Goal: Task Accomplishment & Management: Manage account settings

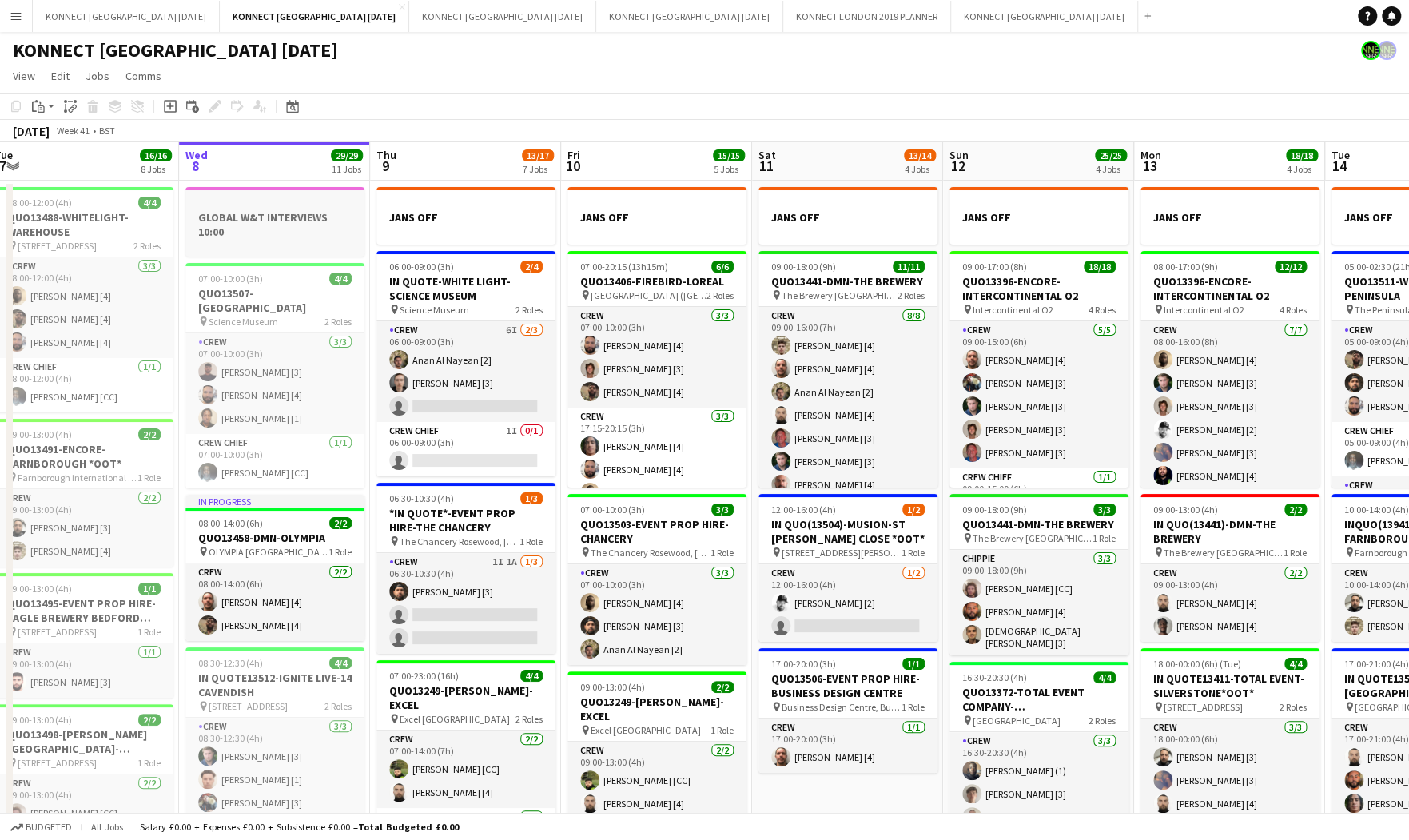
scroll to position [0, 712]
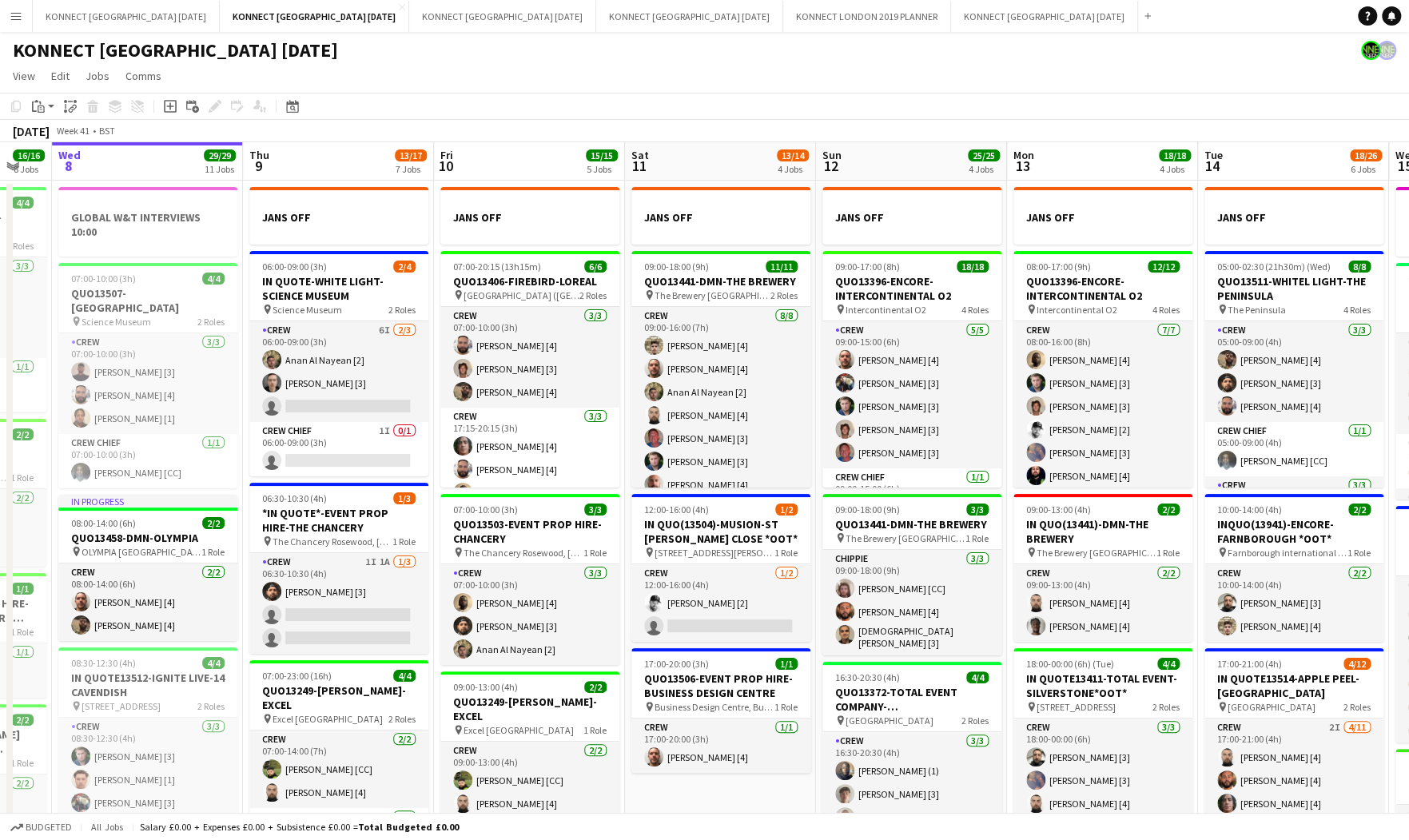
click at [495, 148] on app-board-header-date "Fri 10 15/15 5 Jobs" at bounding box center [530, 161] width 191 height 38
click at [1368, 46] on app-user-avatar at bounding box center [1371, 51] width 20 height 20
click at [1372, 56] on app-user-avatar at bounding box center [1371, 51] width 20 height 20
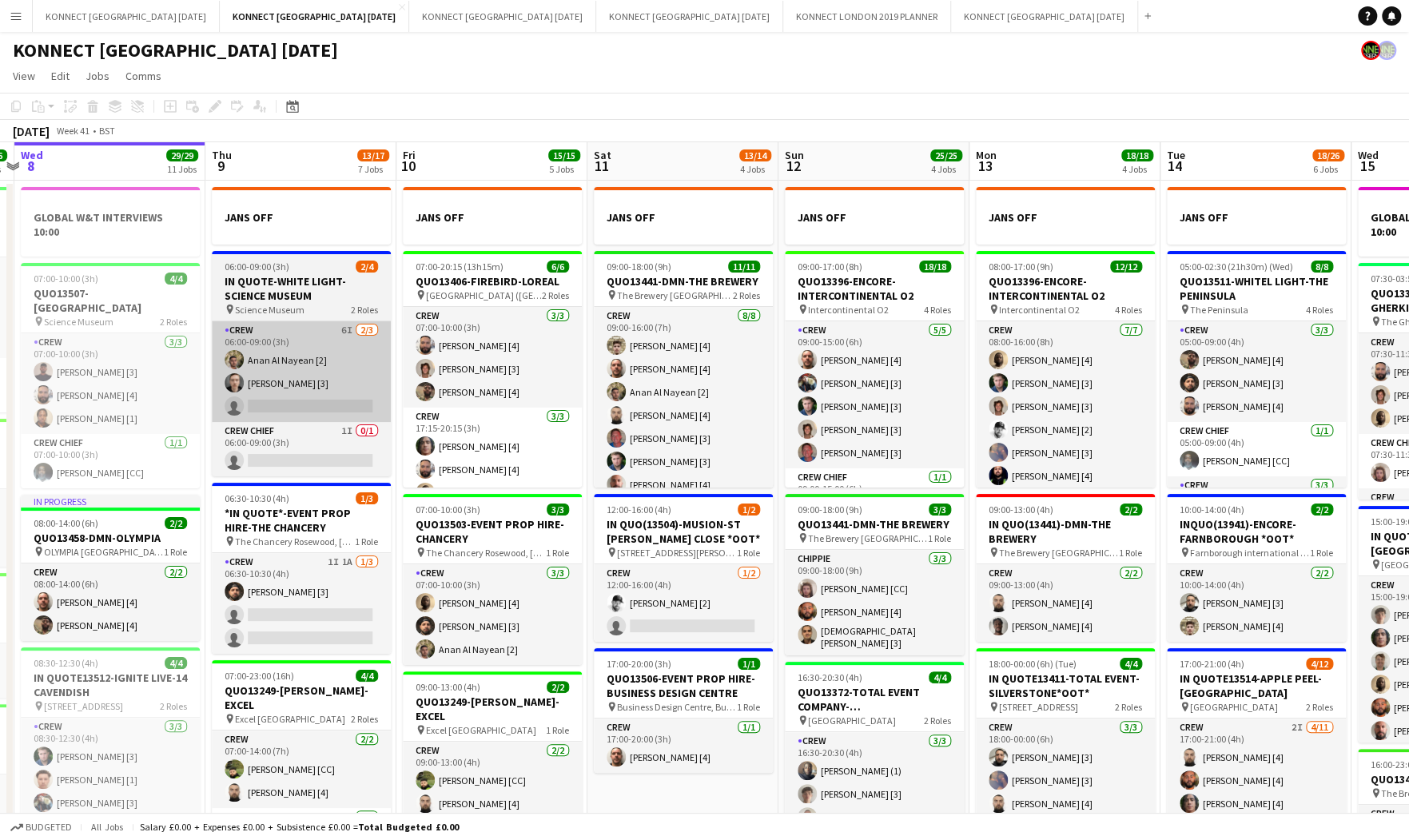
scroll to position [0, 578]
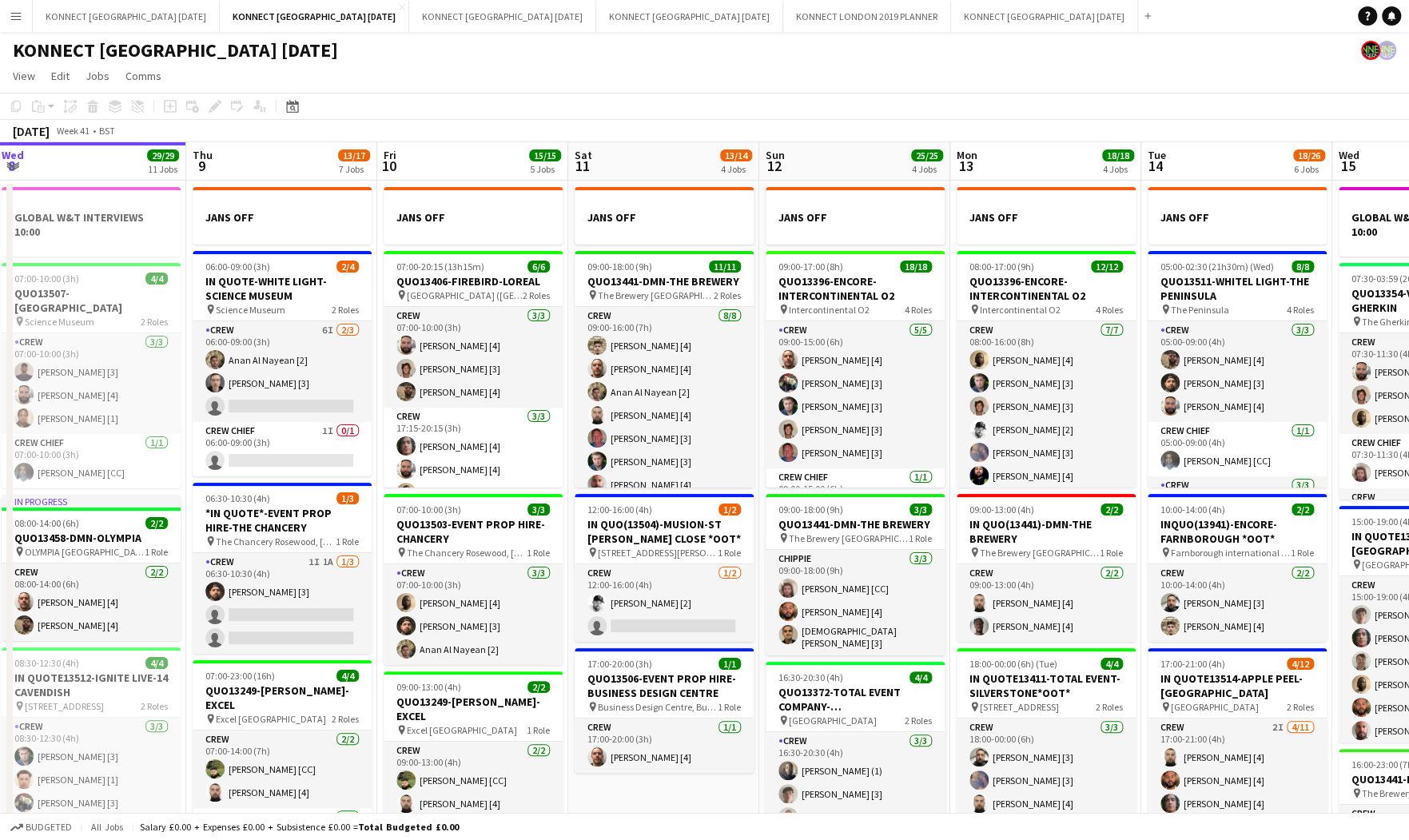
click at [1372, 50] on app-user-avatar at bounding box center [1371, 51] width 20 height 20
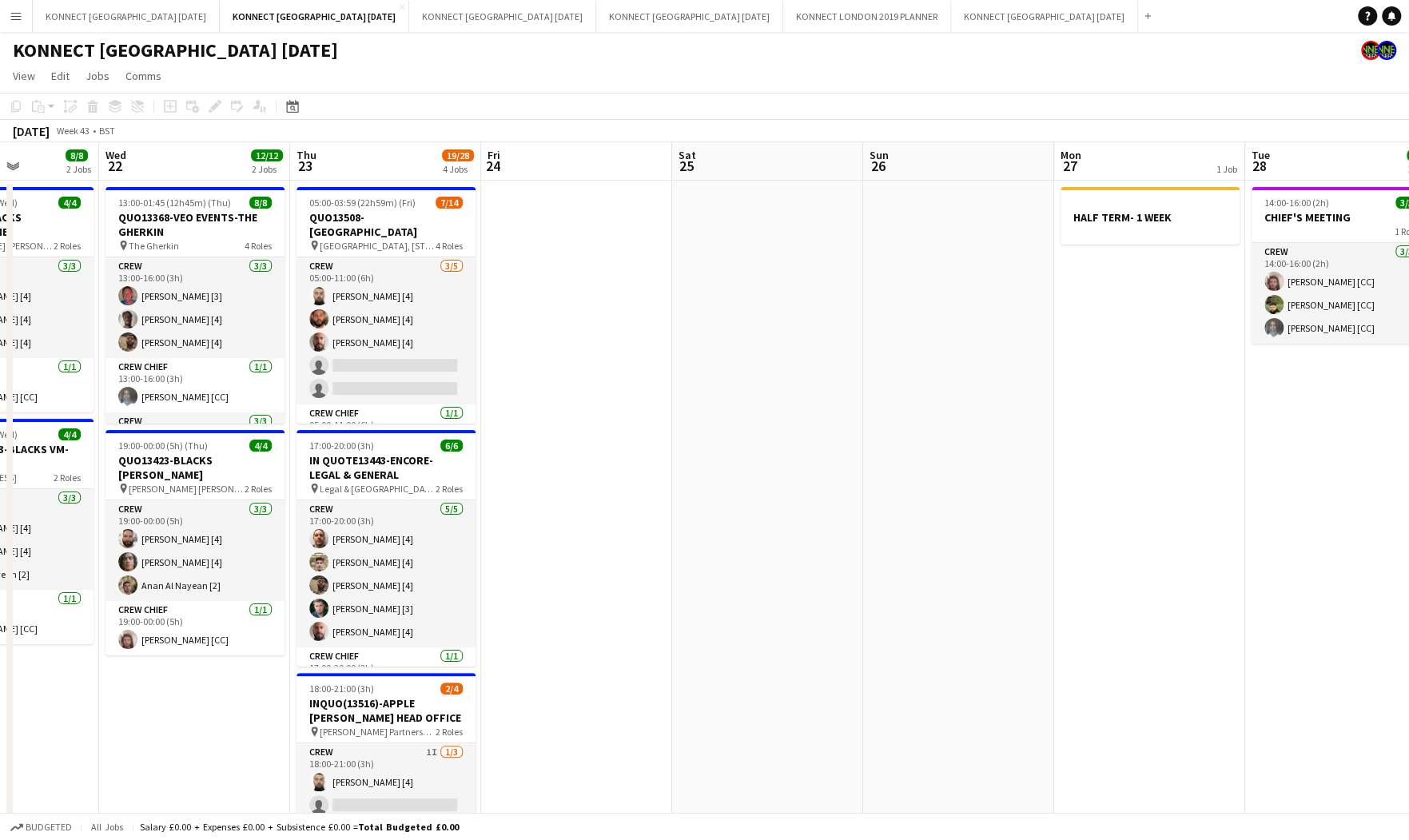
scroll to position [0, 500]
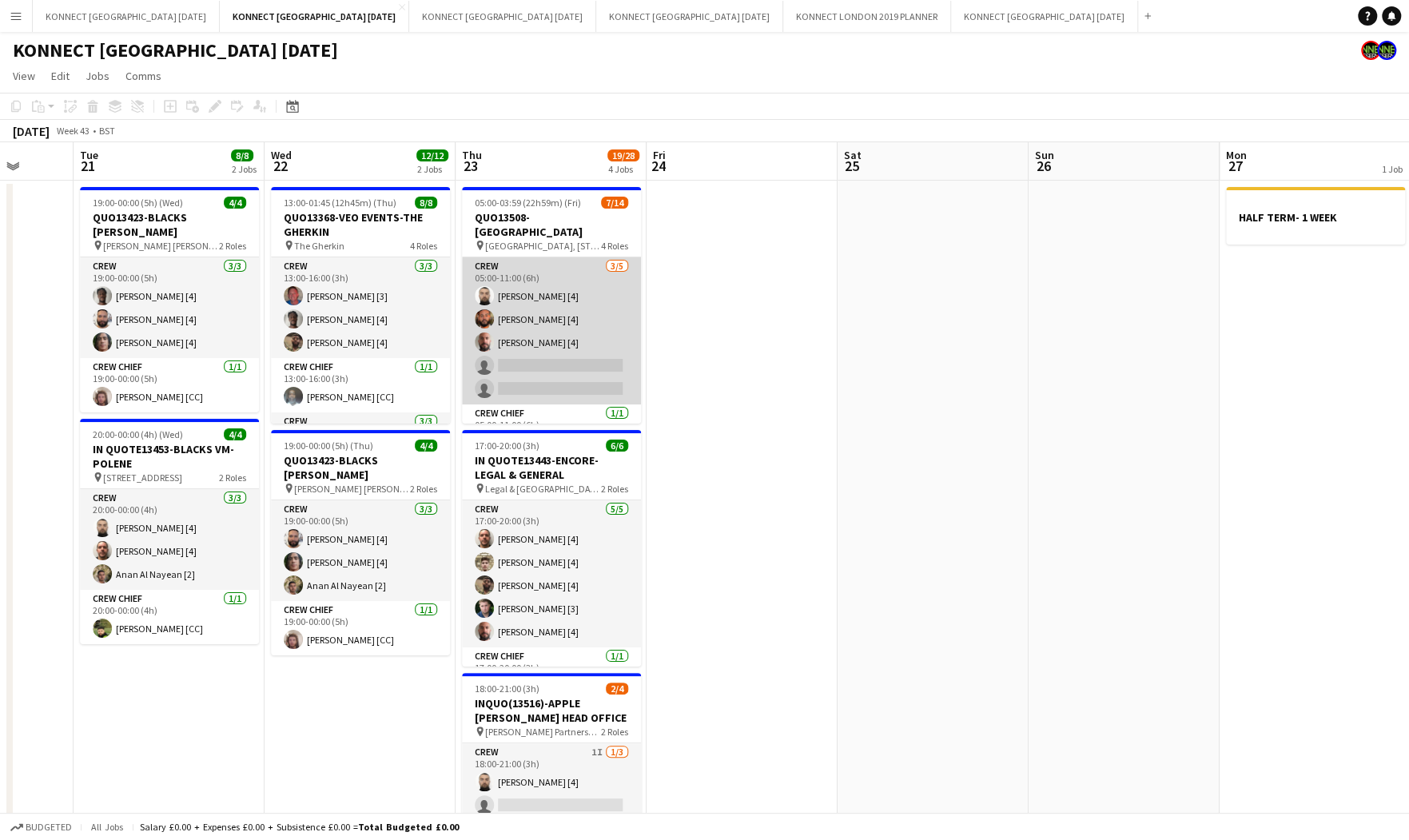
click at [590, 359] on app-card-role "Crew [DATE] 05:00-11:00 (6h) [PERSON_NAME] [4] [PERSON_NAME] [4] [PERSON_NAME] …" at bounding box center [550, 331] width 179 height 147
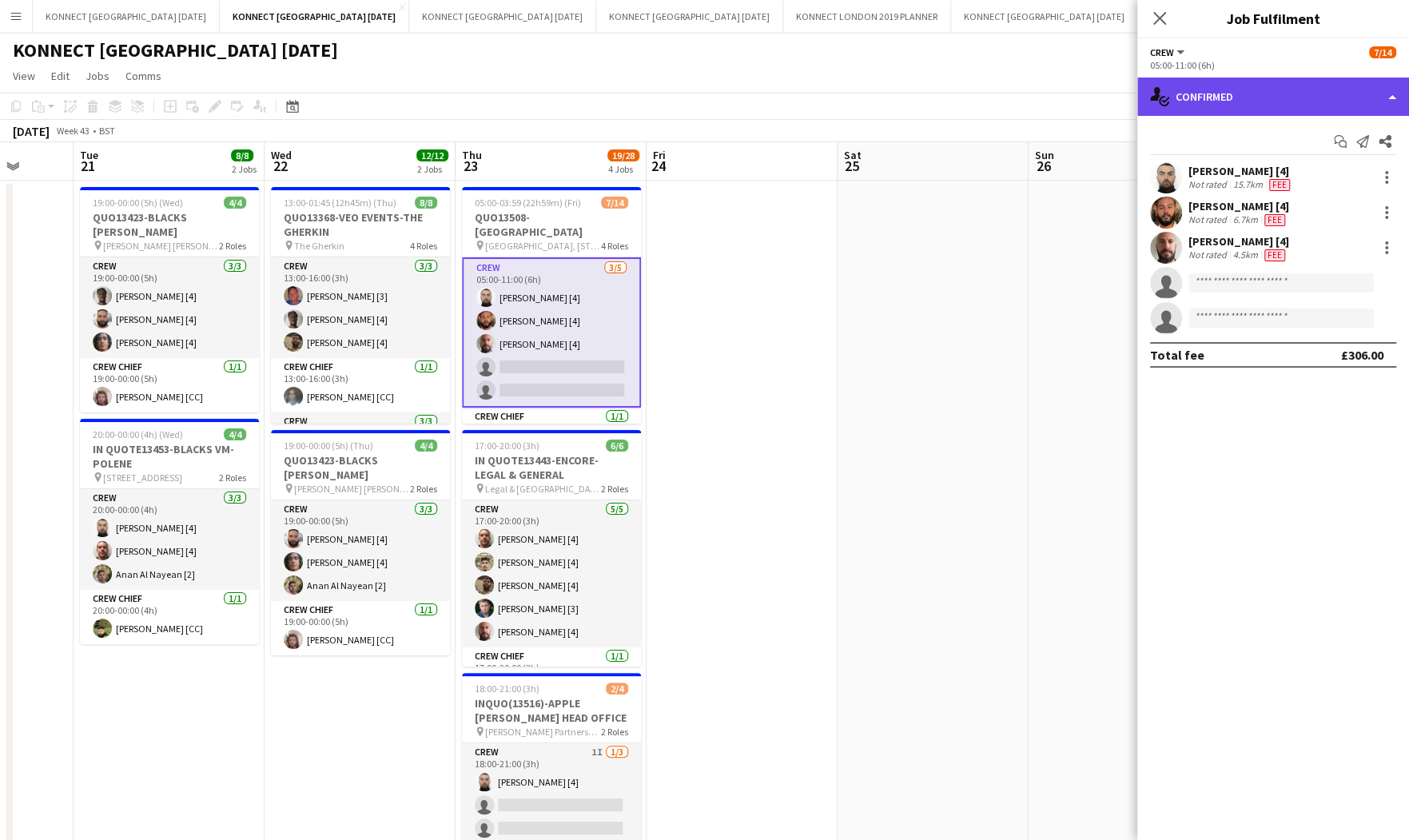
click at [1218, 96] on div "single-neutral-actions-check-2 Confirmed" at bounding box center [1273, 96] width 272 height 38
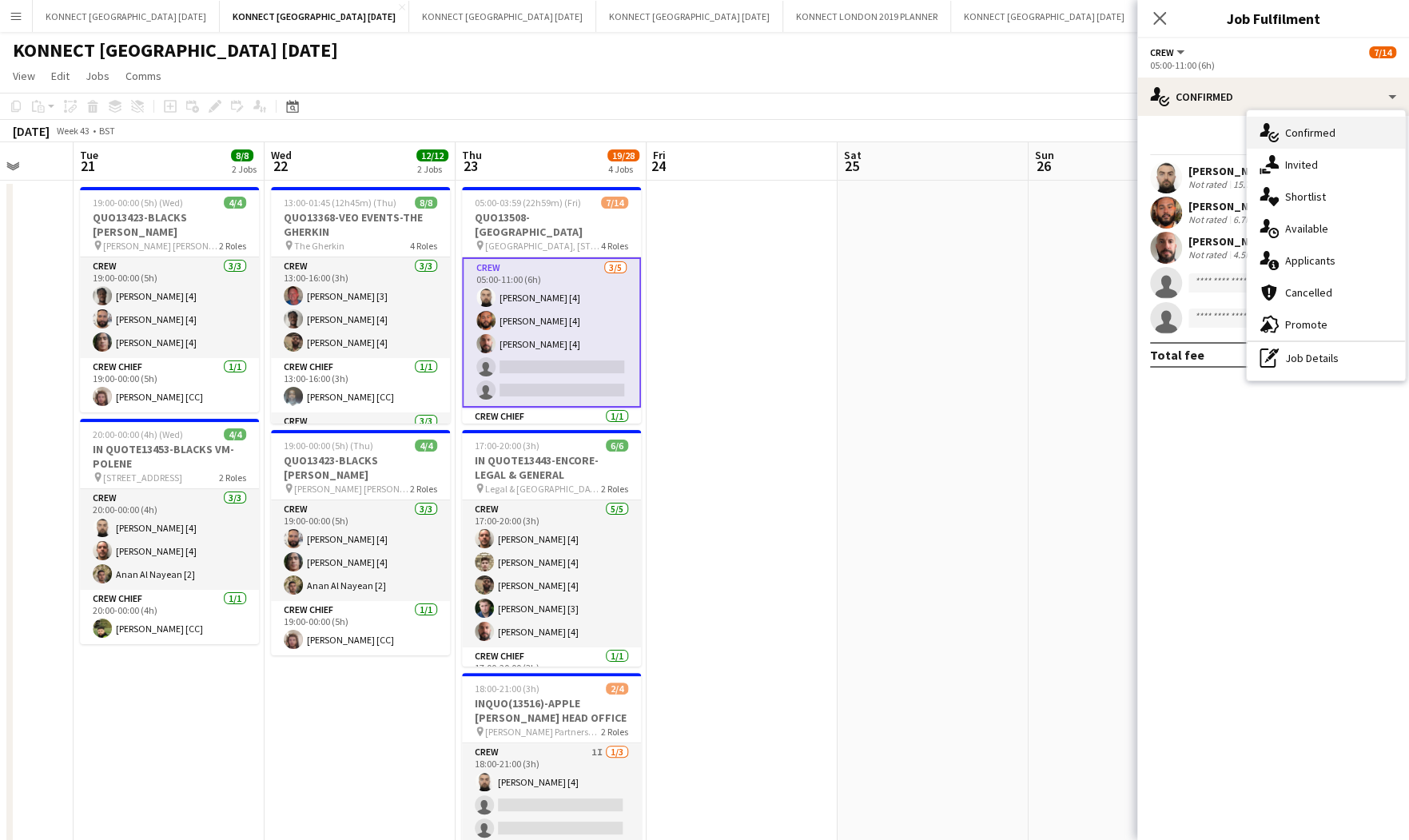
click at [1268, 147] on div "single-neutral-actions-check-2 Confirmed" at bounding box center [1326, 133] width 158 height 32
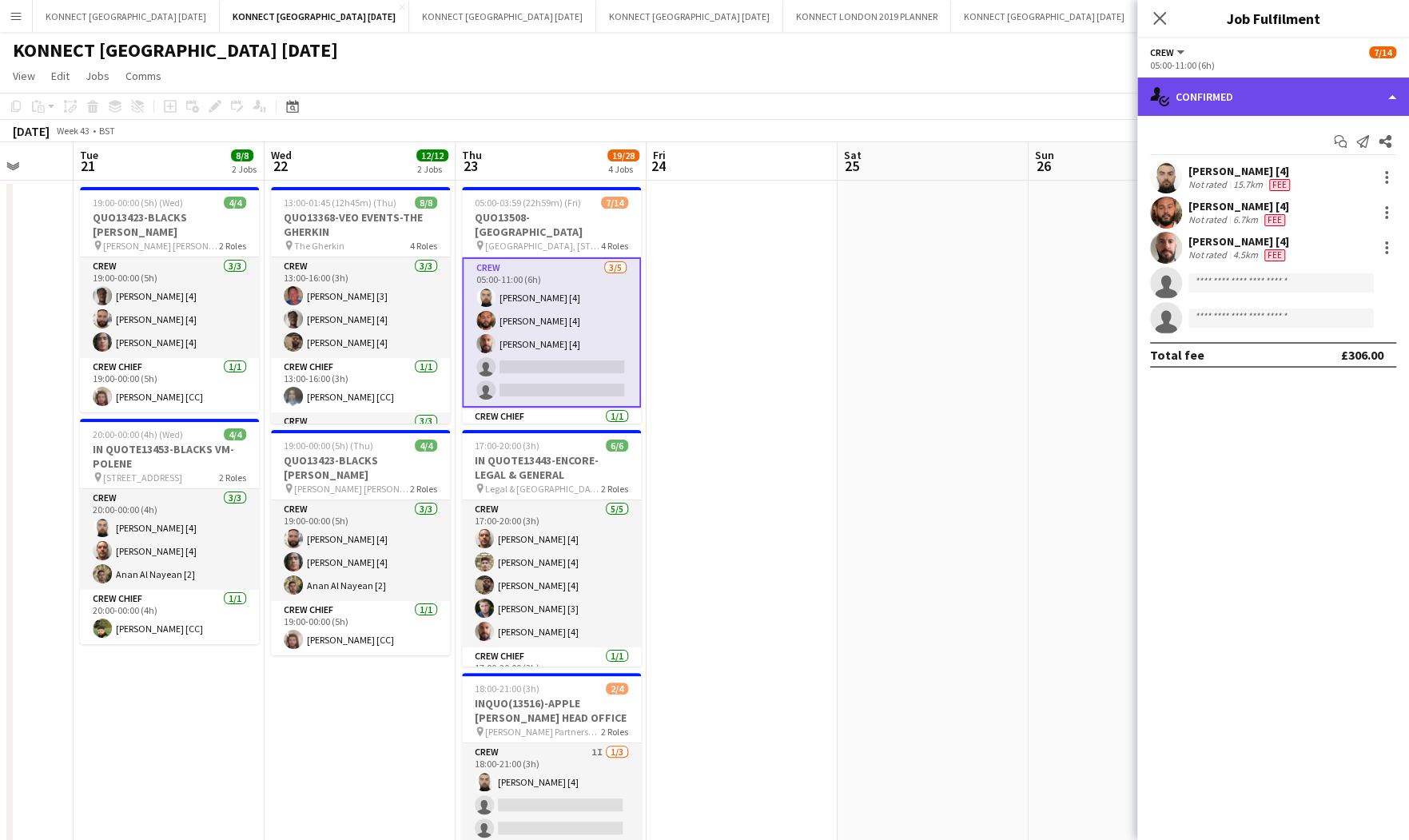
click at [1307, 94] on div "single-neutral-actions-check-2 Confirmed" at bounding box center [1273, 96] width 272 height 38
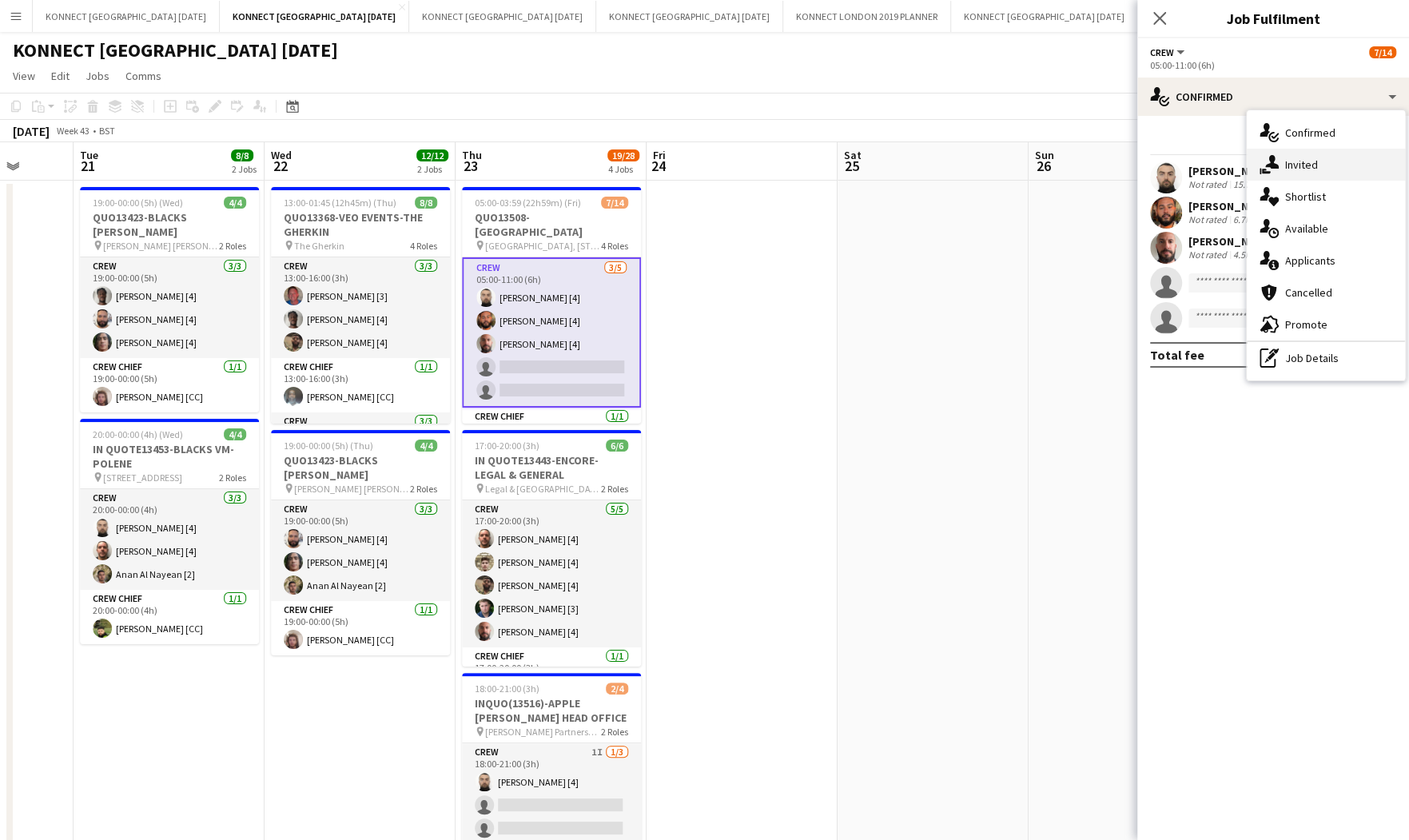
click at [1323, 157] on div "single-neutral-actions-share-1 Invited" at bounding box center [1326, 164] width 158 height 32
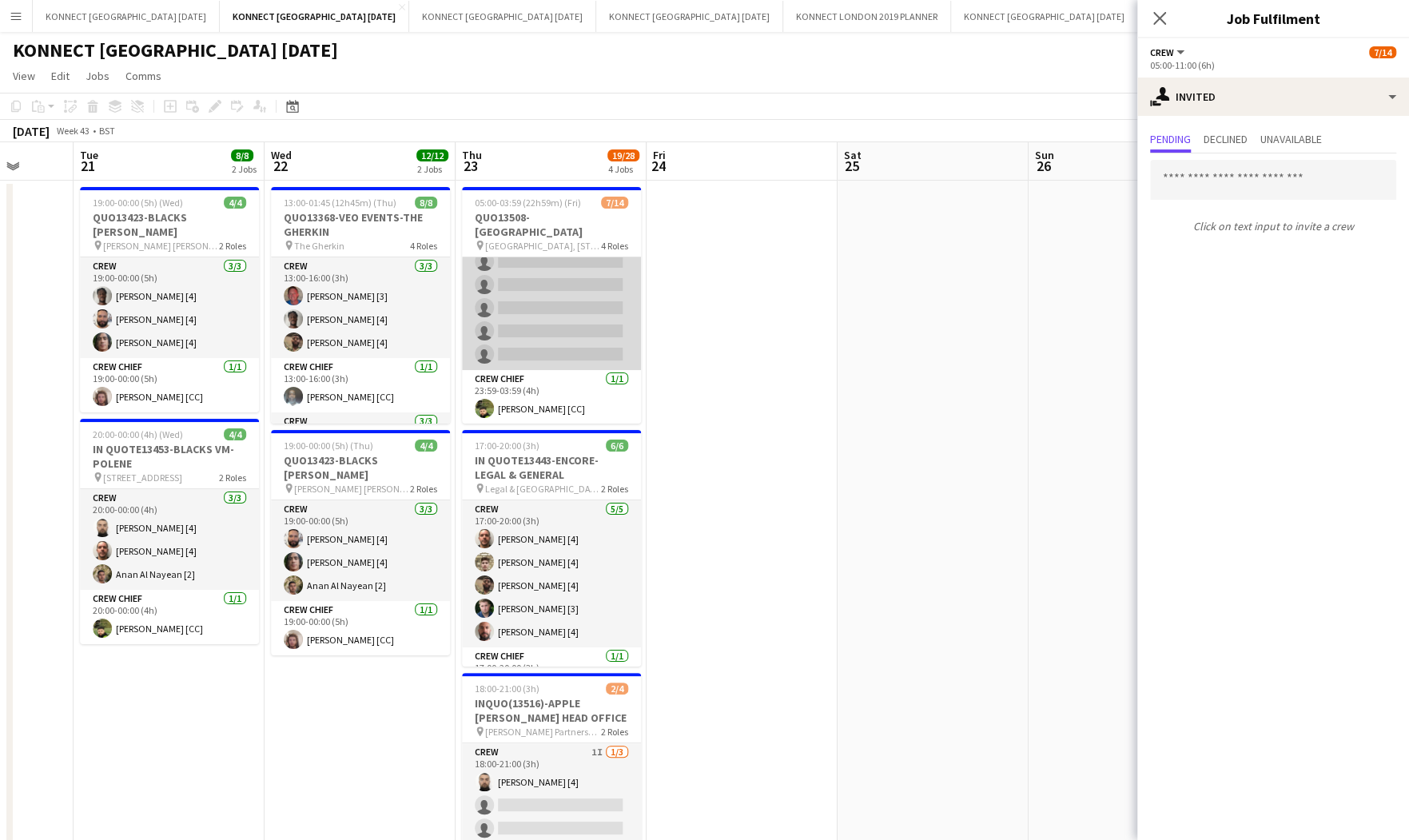
click at [566, 309] on app-card-role "Crew [DATE] 23:59-03:59 (4h) [PERSON_NAME] [4] [PERSON_NAME] [4] single-neutral…" at bounding box center [550, 273] width 179 height 193
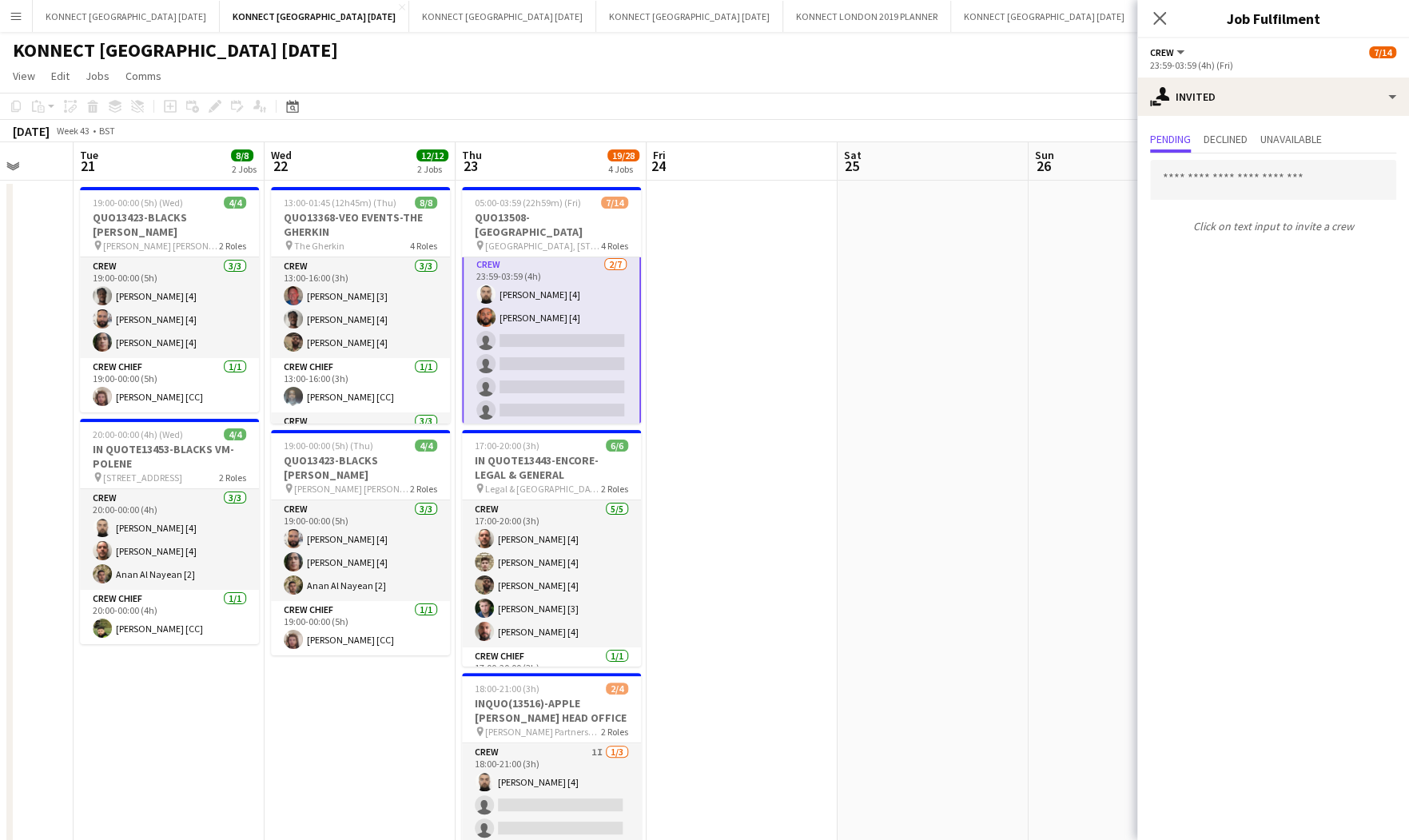
scroll to position [187, 0]
click at [1243, 135] on span "Declined" at bounding box center [1226, 139] width 44 height 11
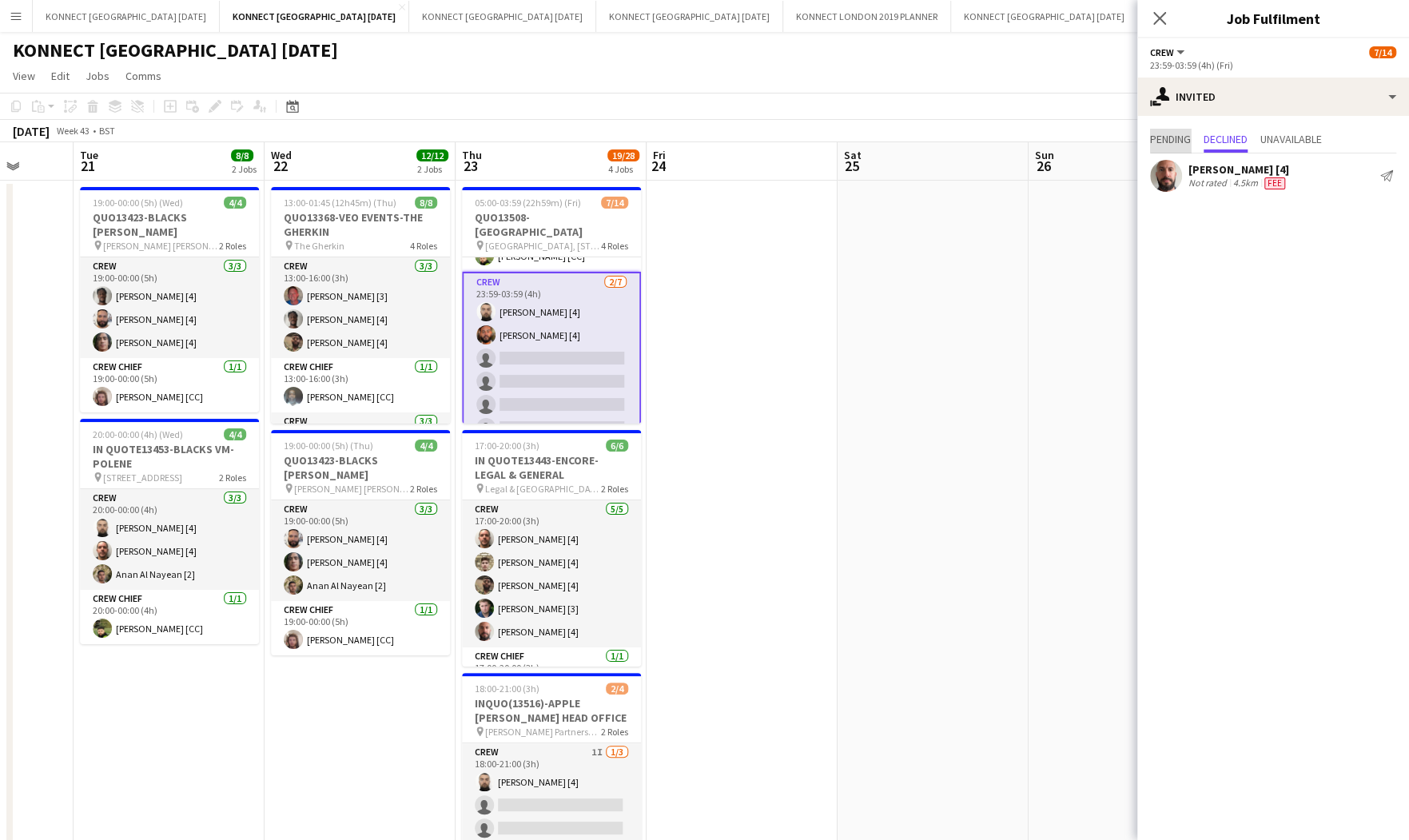
click at [1186, 134] on span "Pending" at bounding box center [1171, 139] width 41 height 11
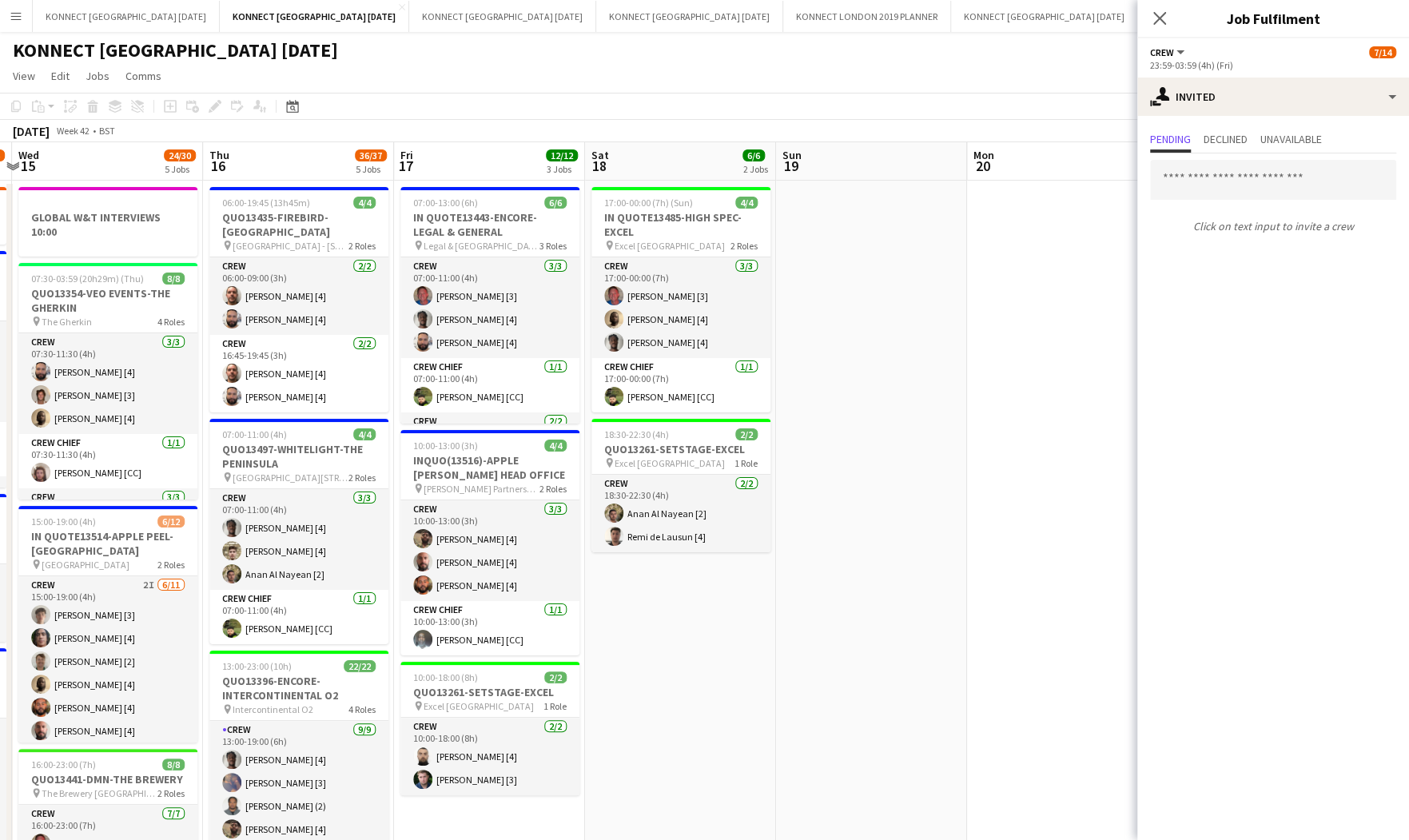
scroll to position [0, 433]
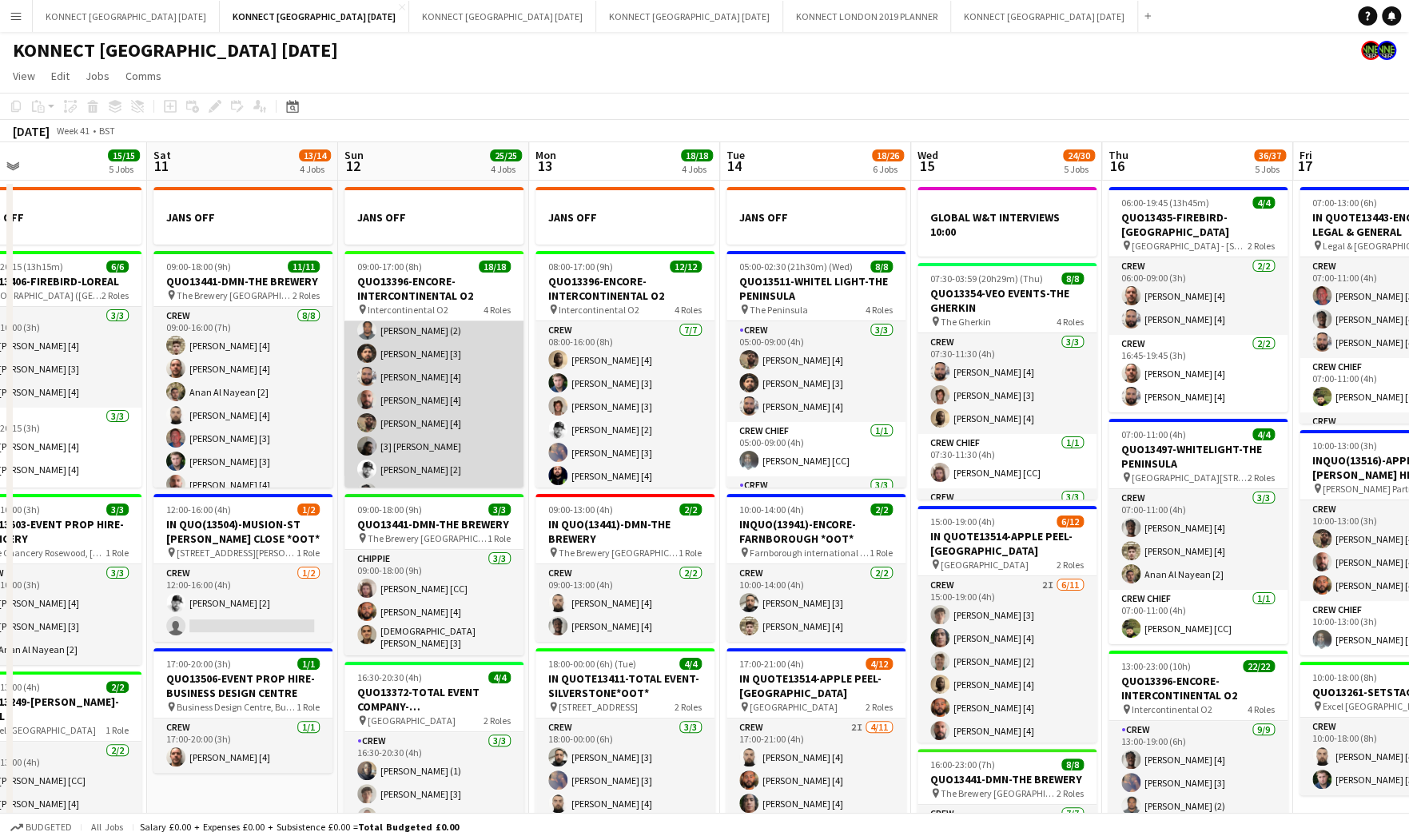
scroll to position [0, 0]
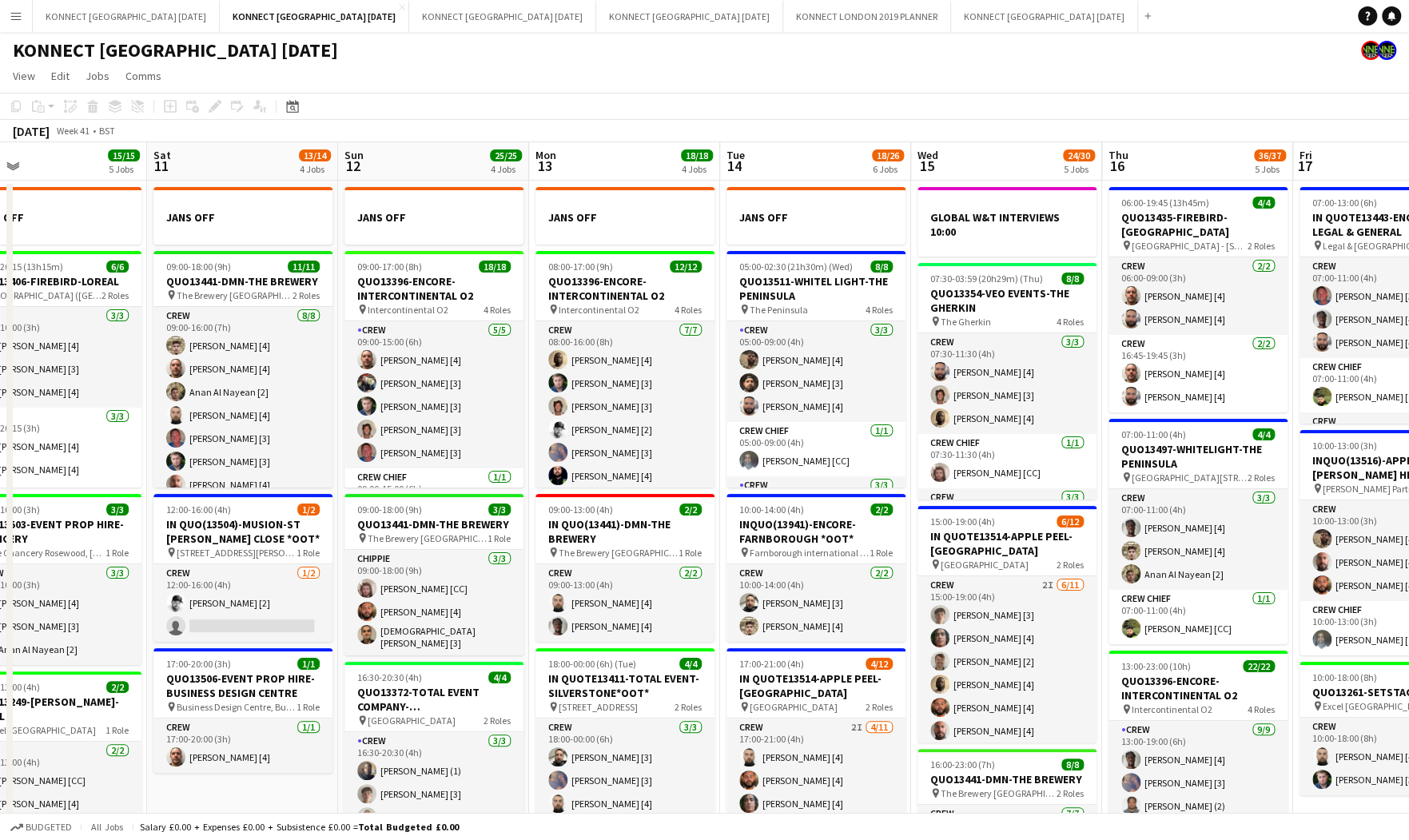
click at [966, 73] on app-page-menu "View Day view expanded Day view collapsed Month view Date picker Jump to [DATE]…" at bounding box center [704, 77] width 1409 height 30
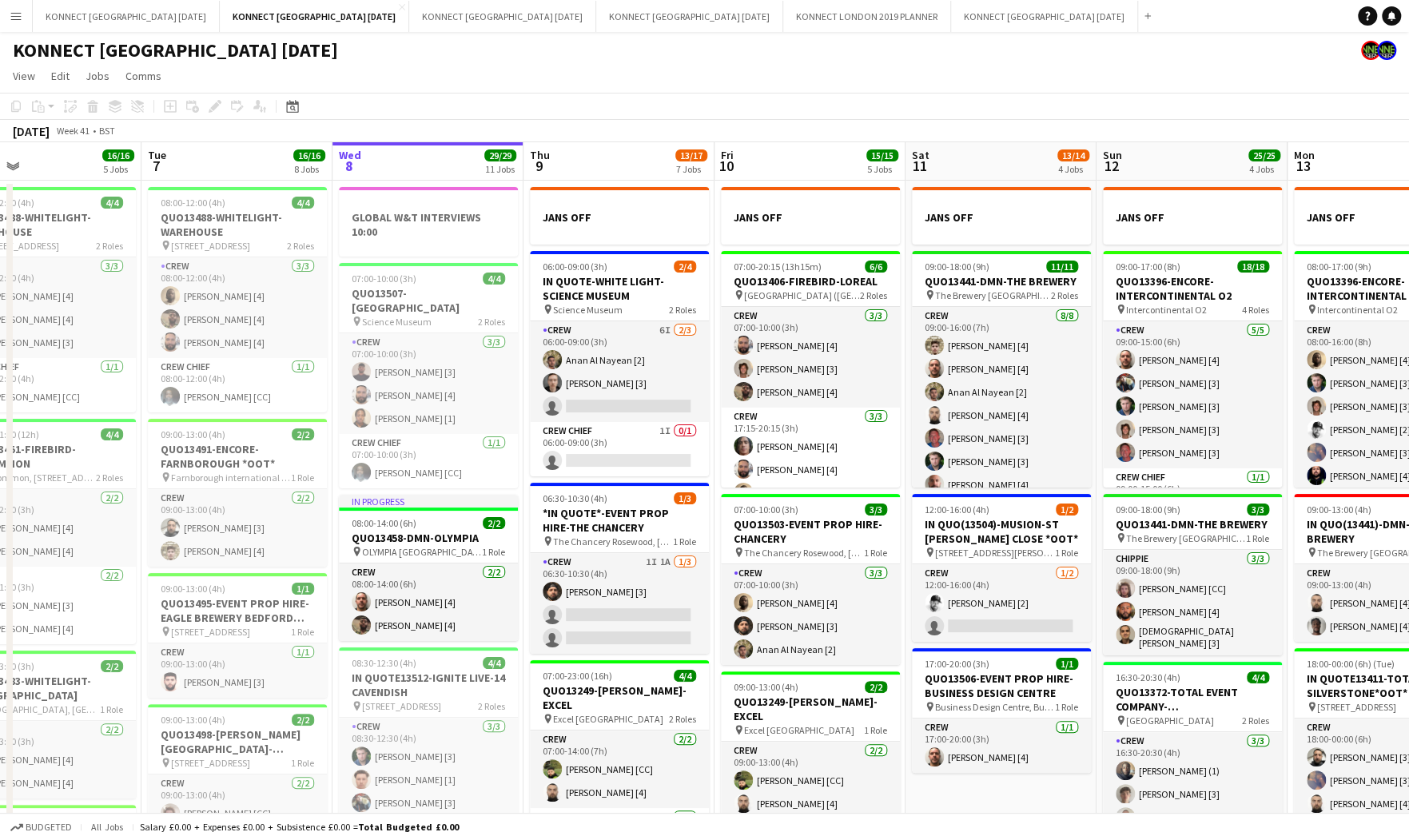
scroll to position [0, 679]
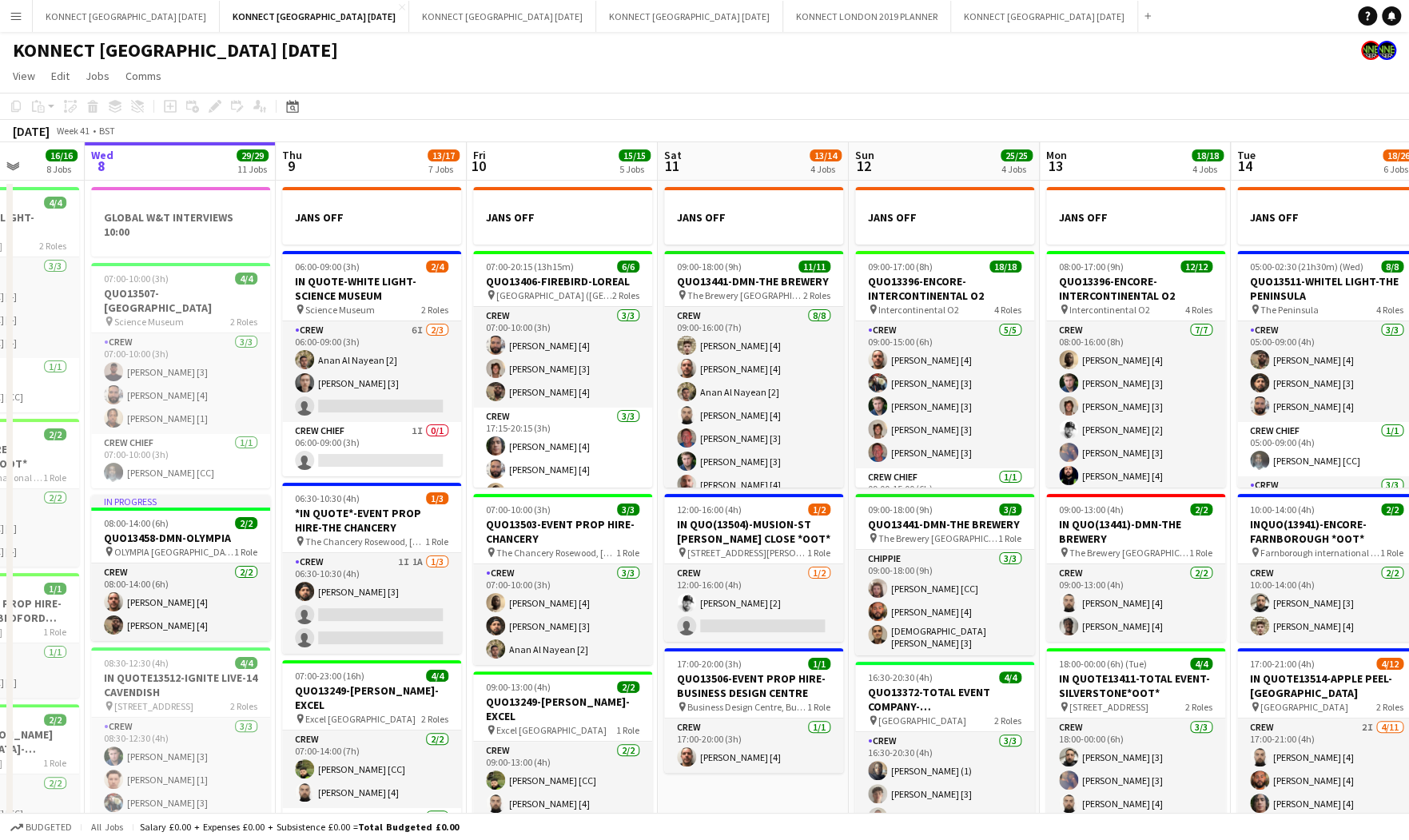
click at [627, 124] on div "[DATE] Week 41 • BST" at bounding box center [704, 131] width 1409 height 22
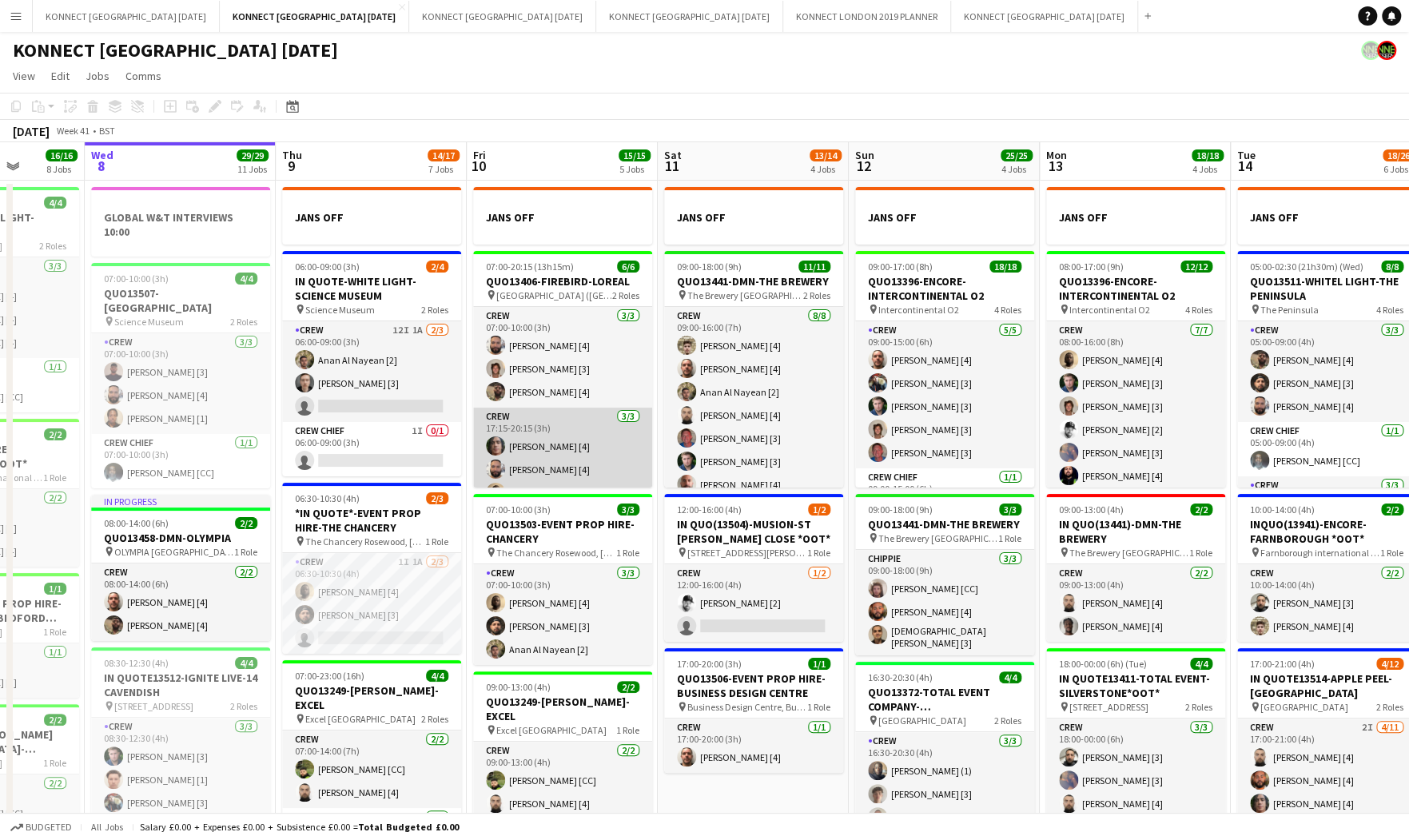
scroll to position [0, 353]
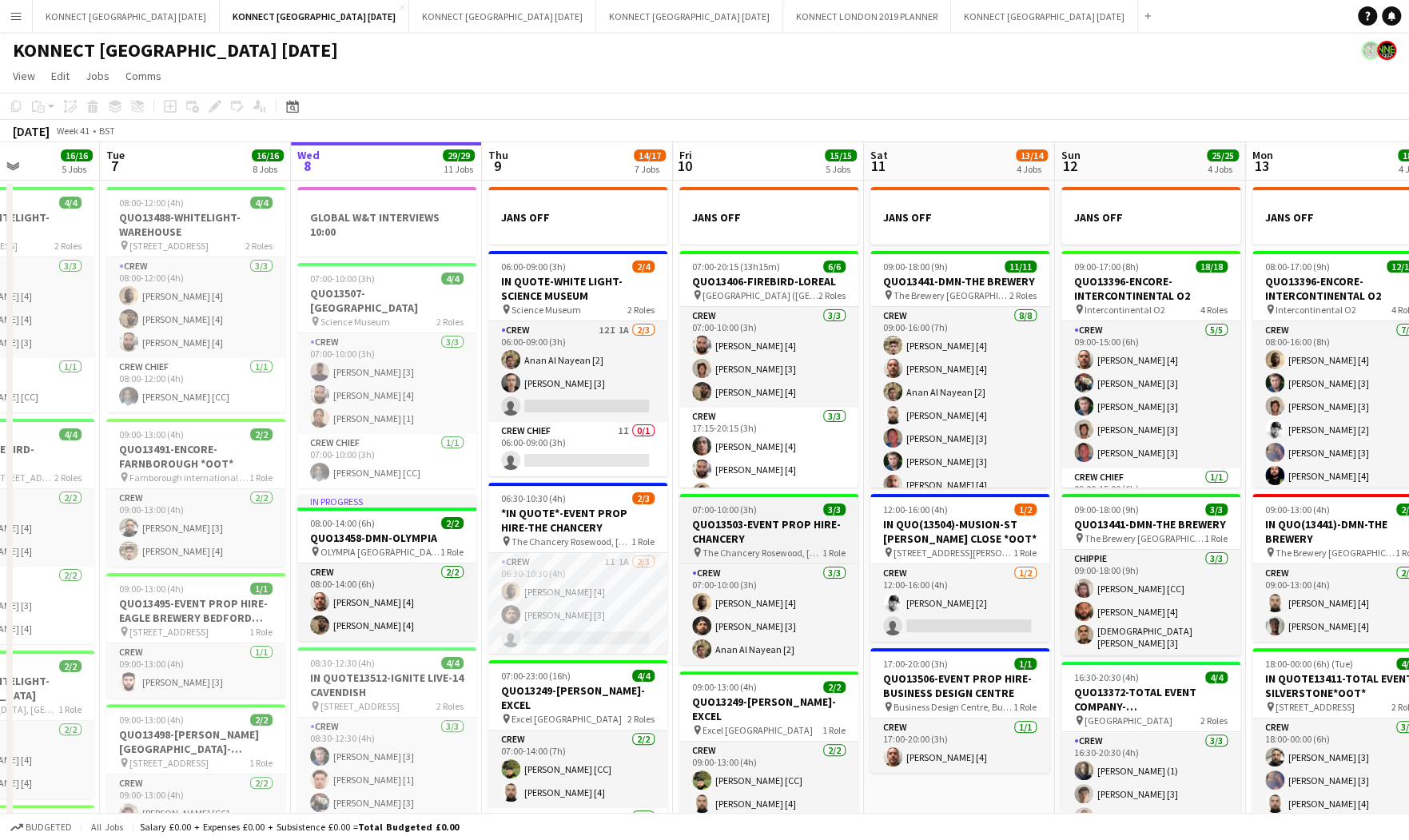
scroll to position [0, 467]
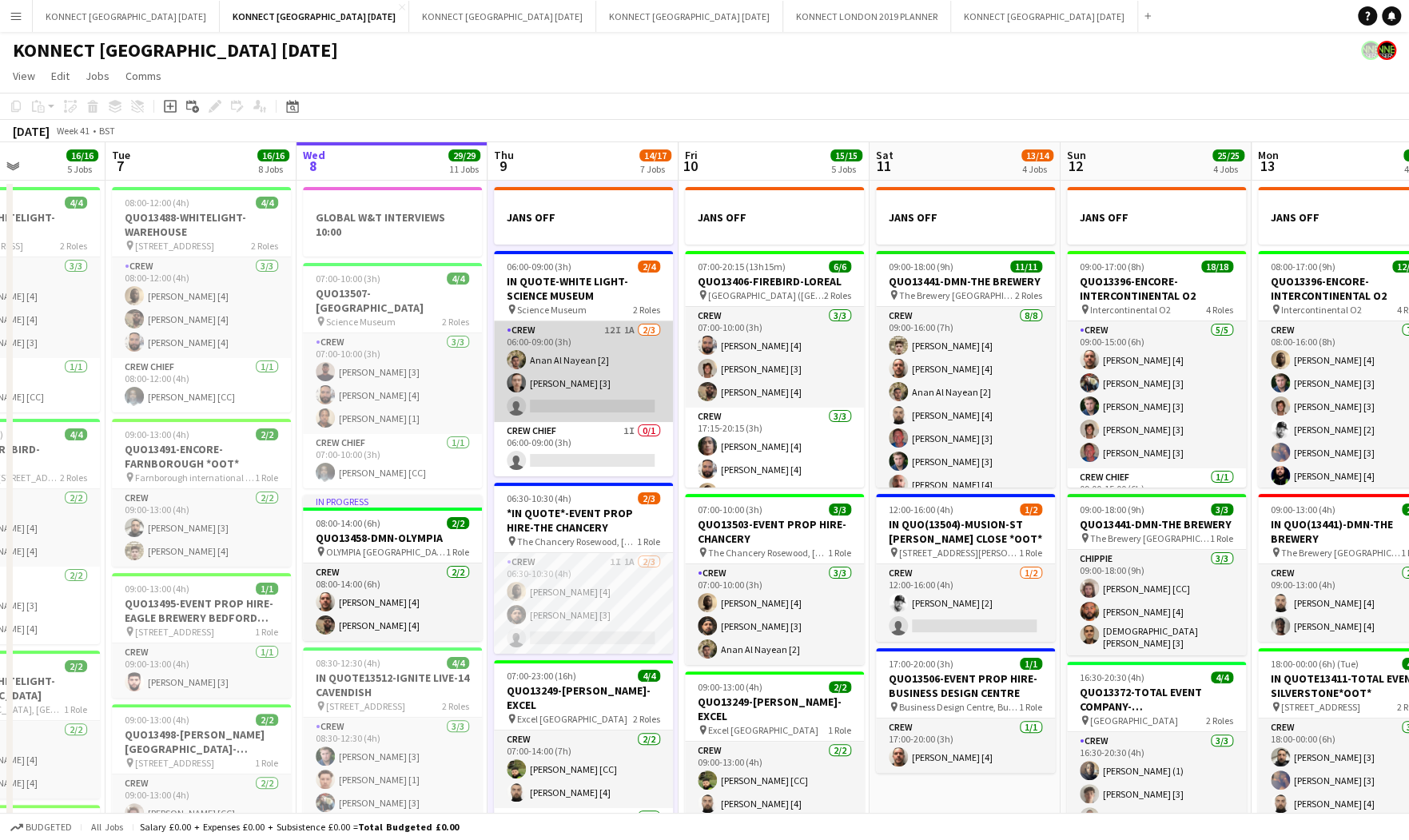
click at [594, 359] on app-card-role "Crew 12I 1A [DATE] 06:00-09:00 (3h) [PERSON_NAME] [2] [PERSON_NAME] [3] single-…" at bounding box center [583, 371] width 179 height 100
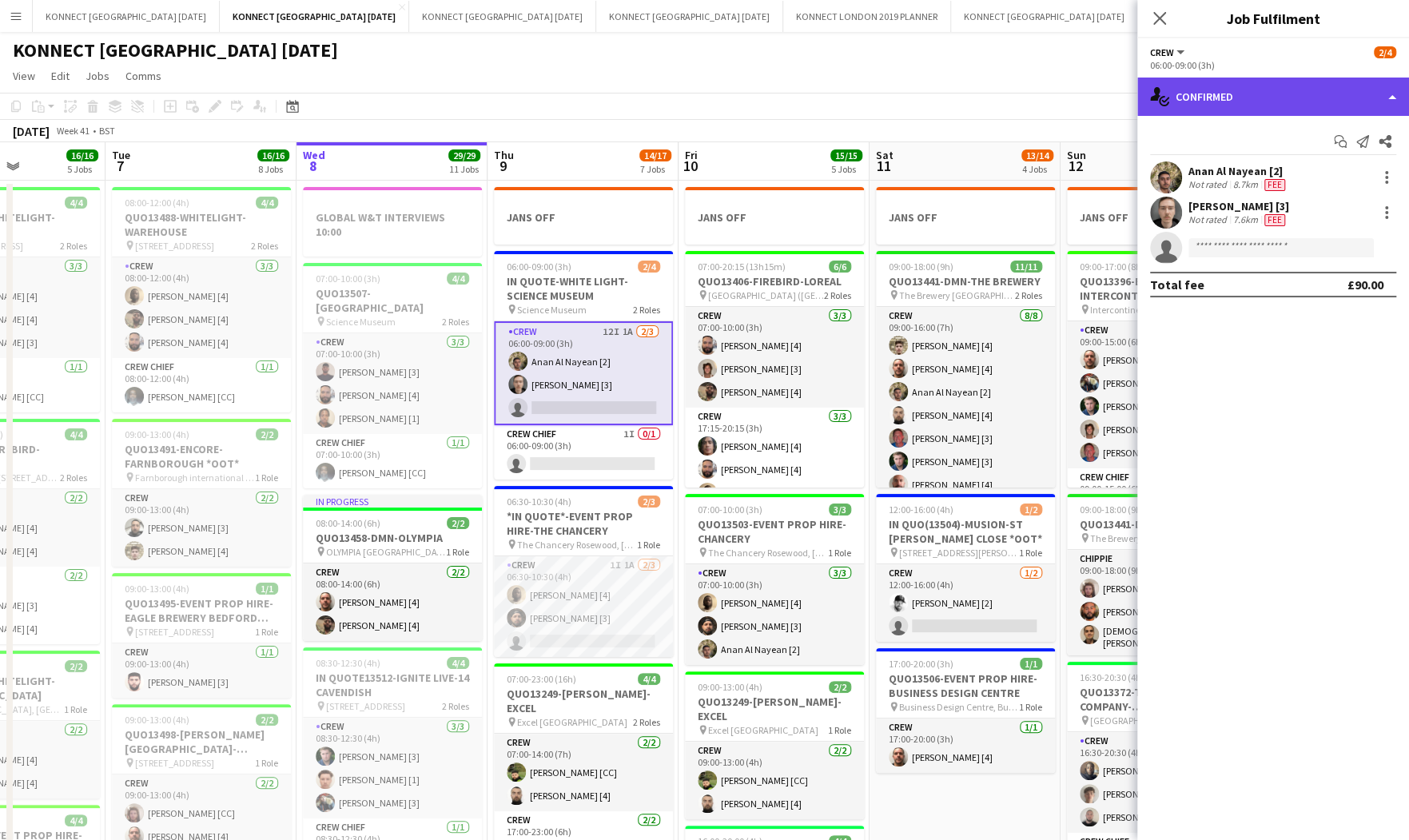
click at [1279, 112] on div "single-neutral-actions-check-2 Confirmed" at bounding box center [1273, 96] width 272 height 38
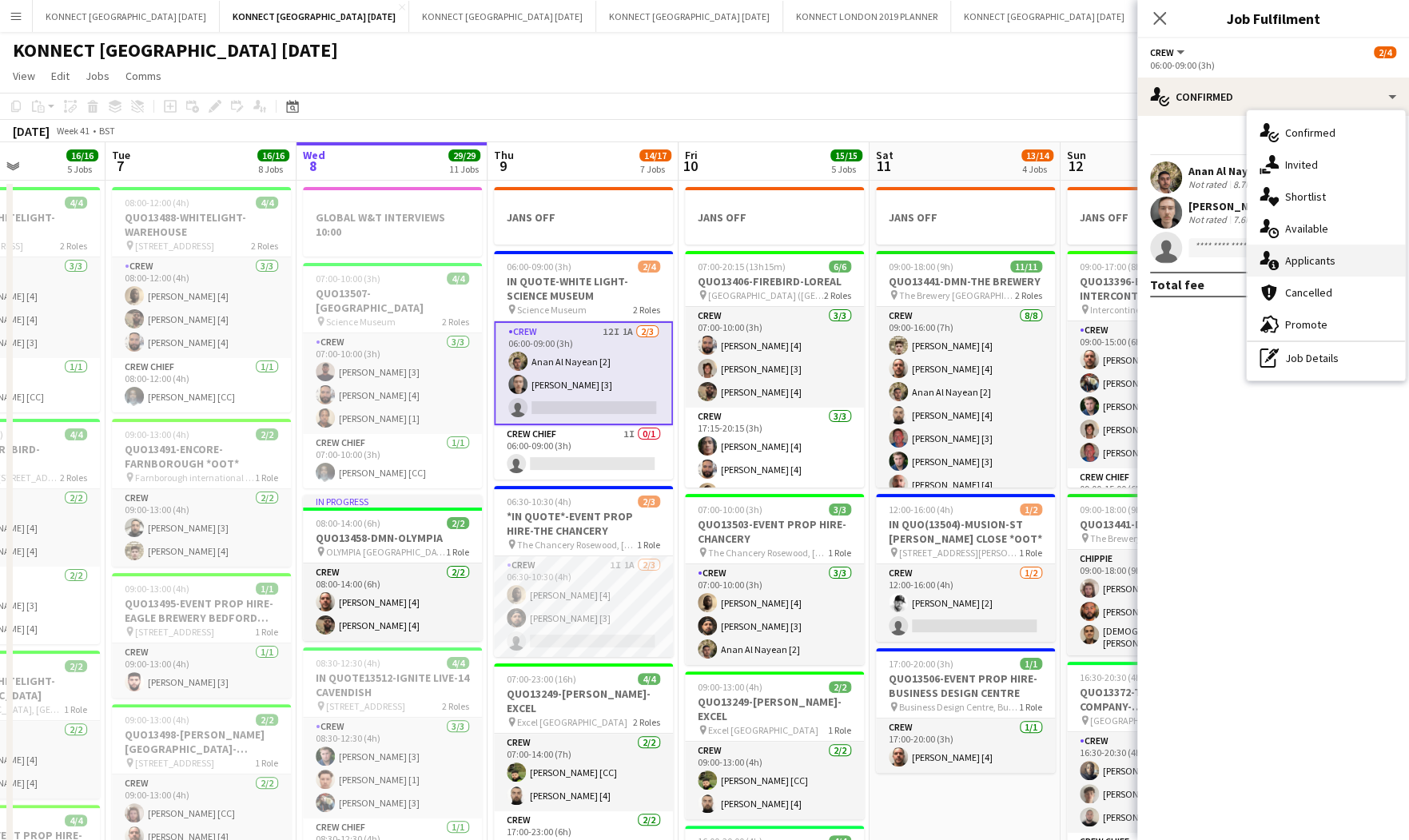
click at [1353, 245] on div "single-neutral-actions-information Applicants" at bounding box center [1326, 260] width 158 height 32
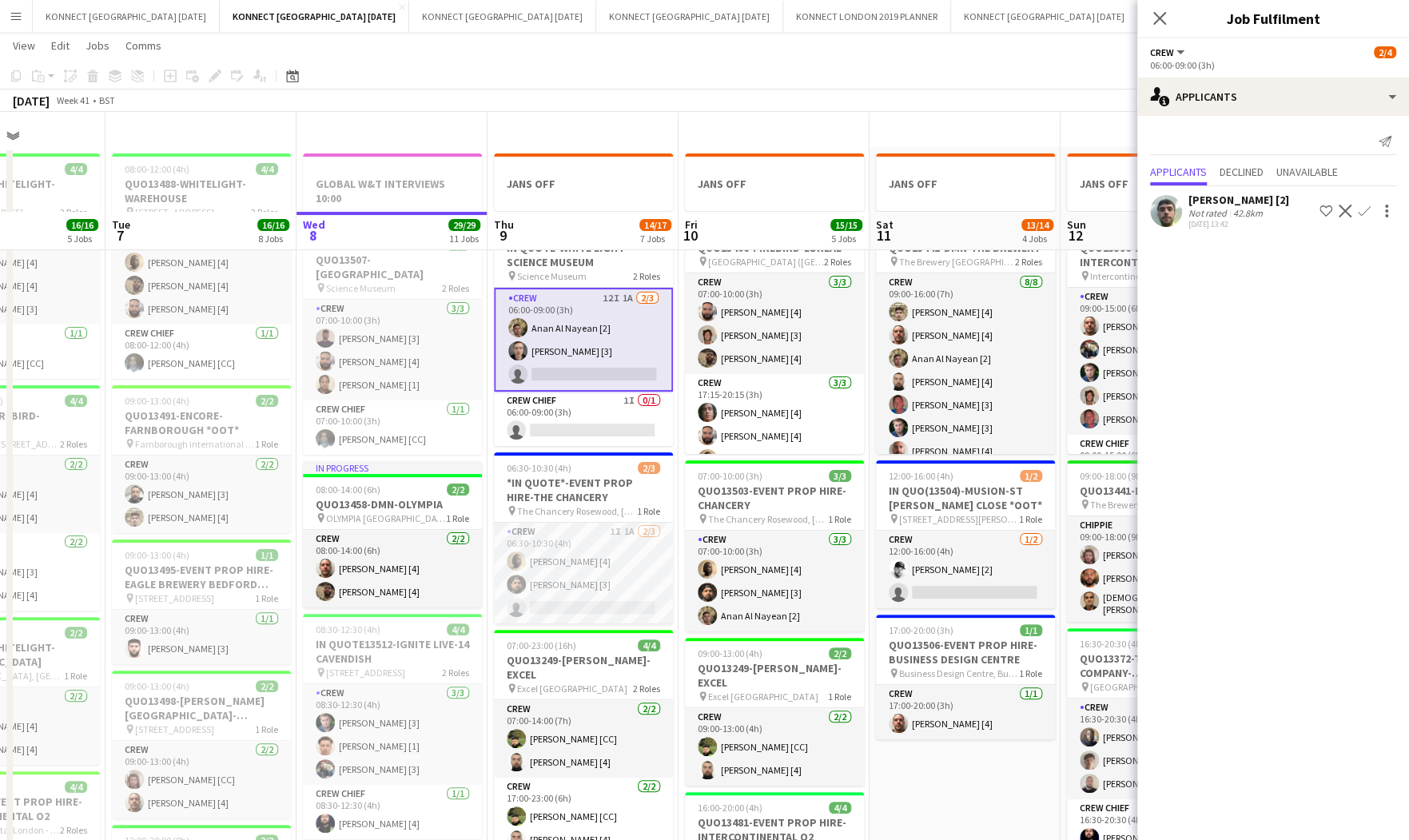
scroll to position [0, 0]
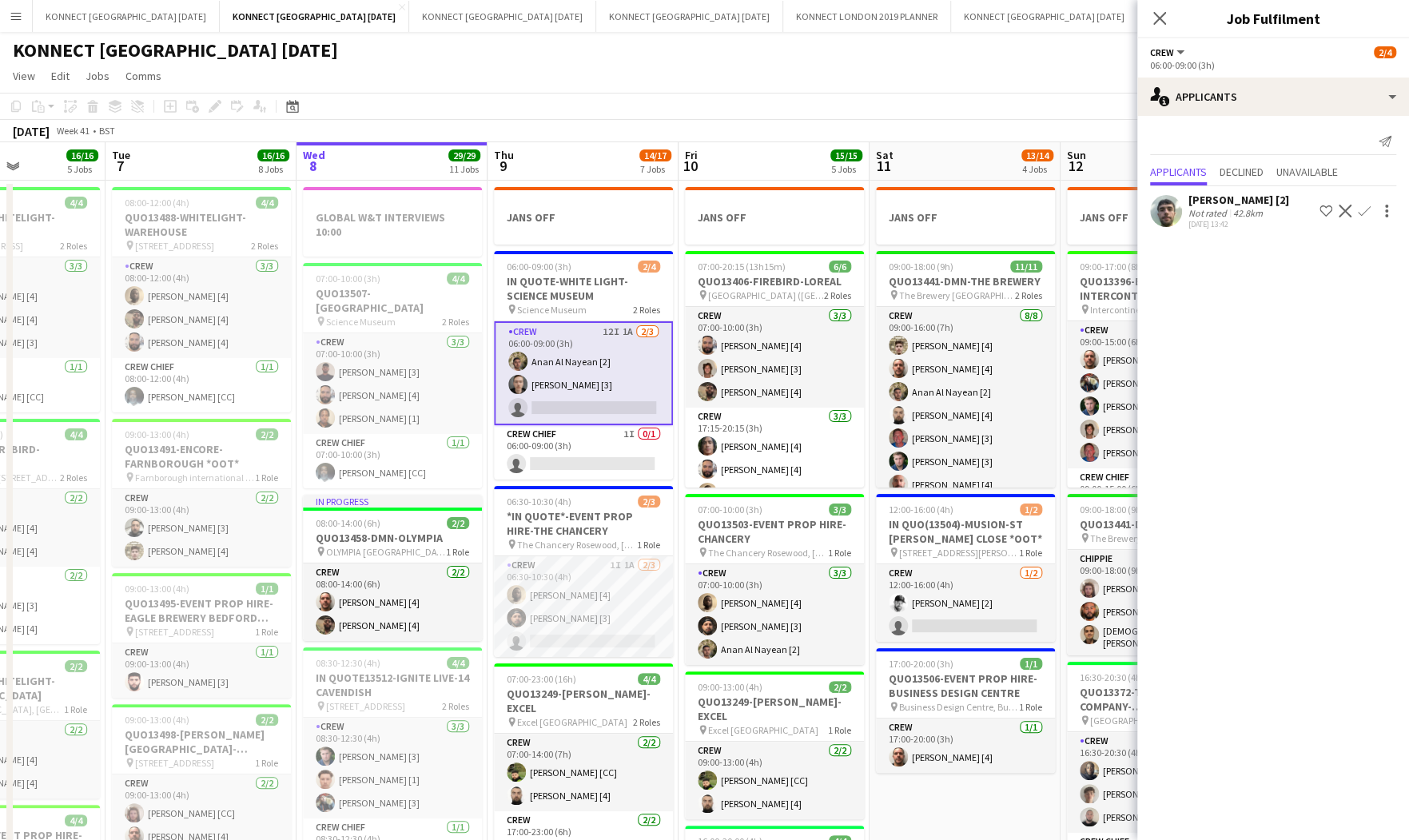
click at [1362, 210] on app-icon "Confirm" at bounding box center [1364, 211] width 13 height 13
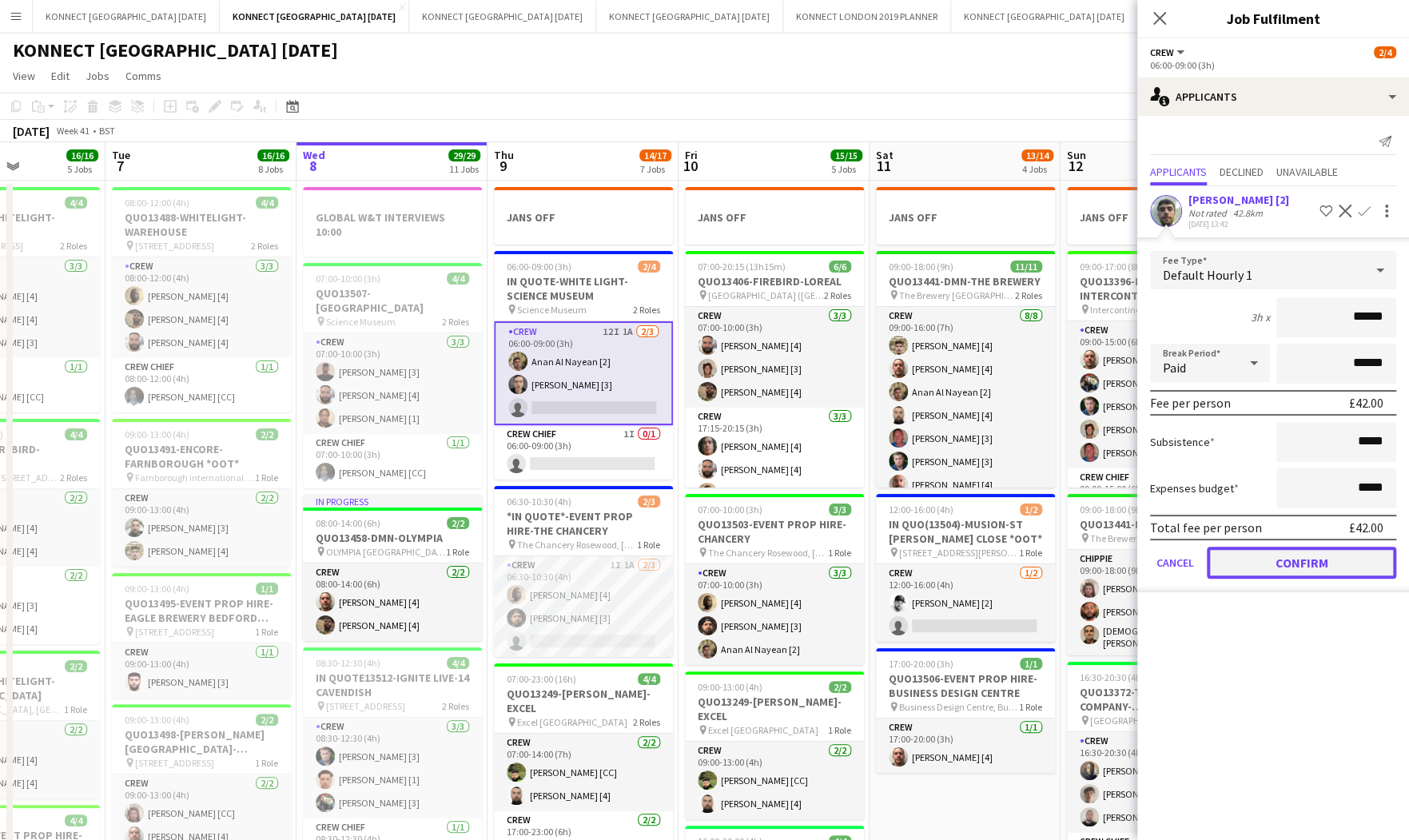
click at [1270, 552] on button "Confirm" at bounding box center [1302, 562] width 189 height 32
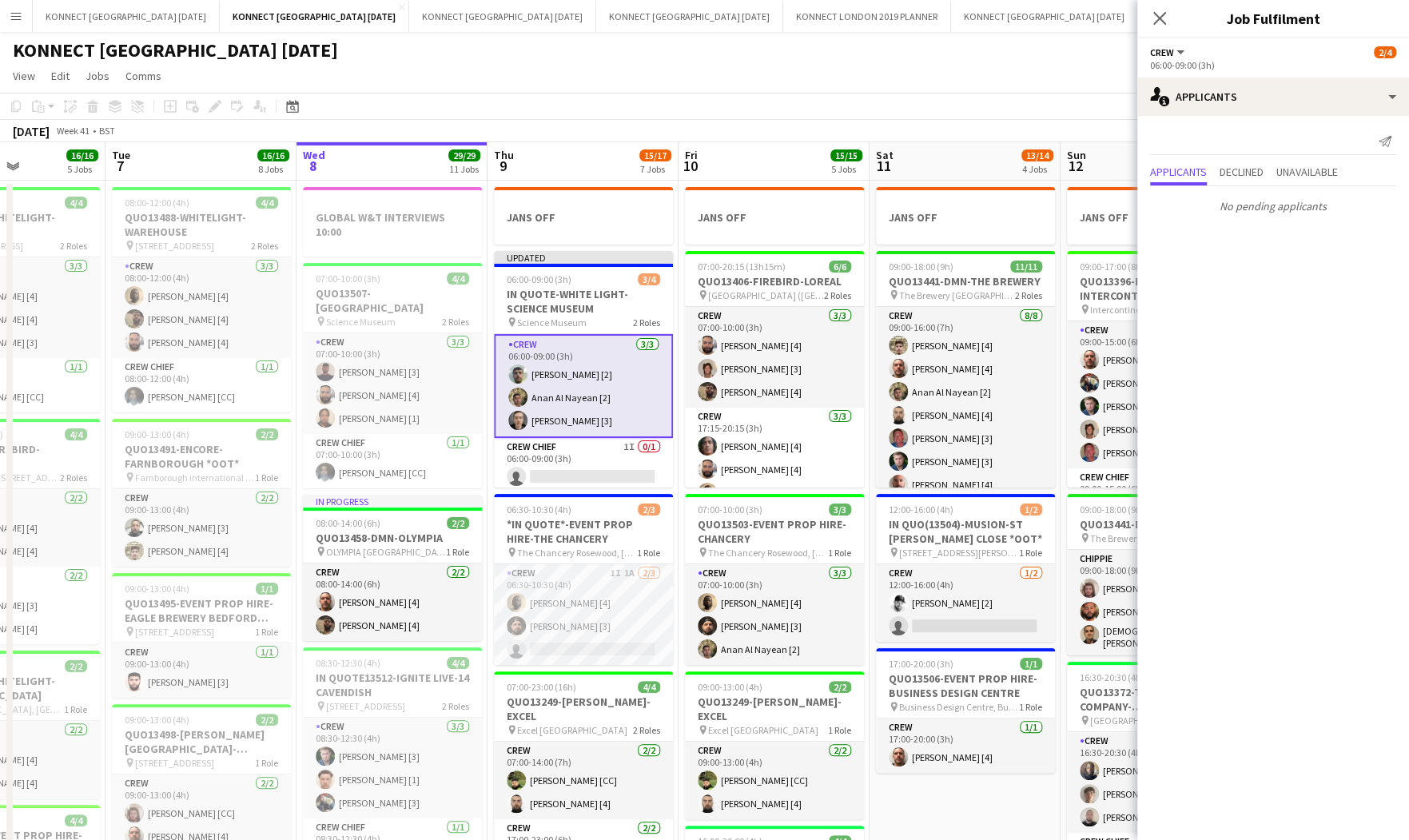
click at [927, 47] on div "KONNECT [GEOGRAPHIC_DATA] [DATE]" at bounding box center [704, 47] width 1409 height 30
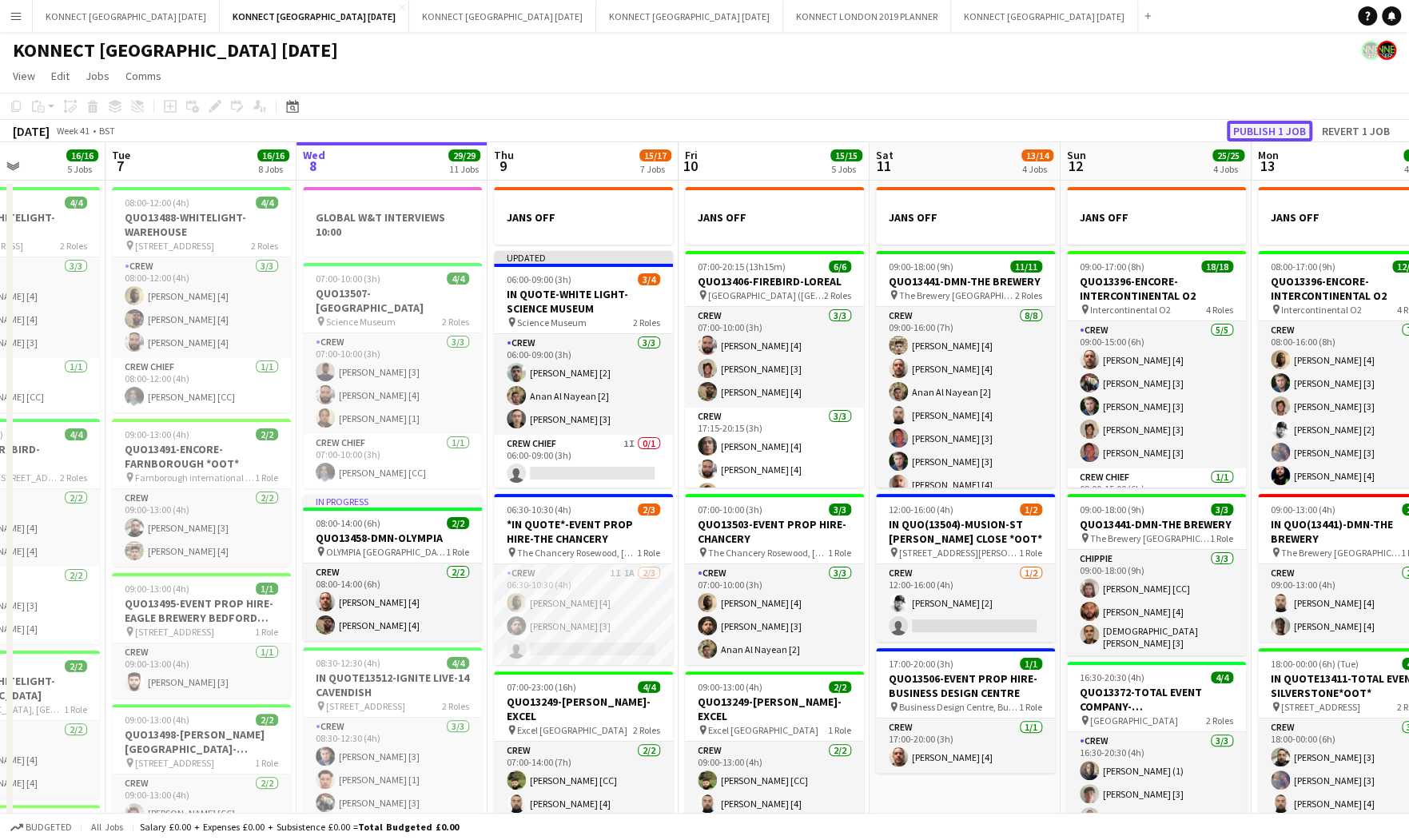
click at [1255, 130] on button "Publish 1 job" at bounding box center [1269, 131] width 86 height 20
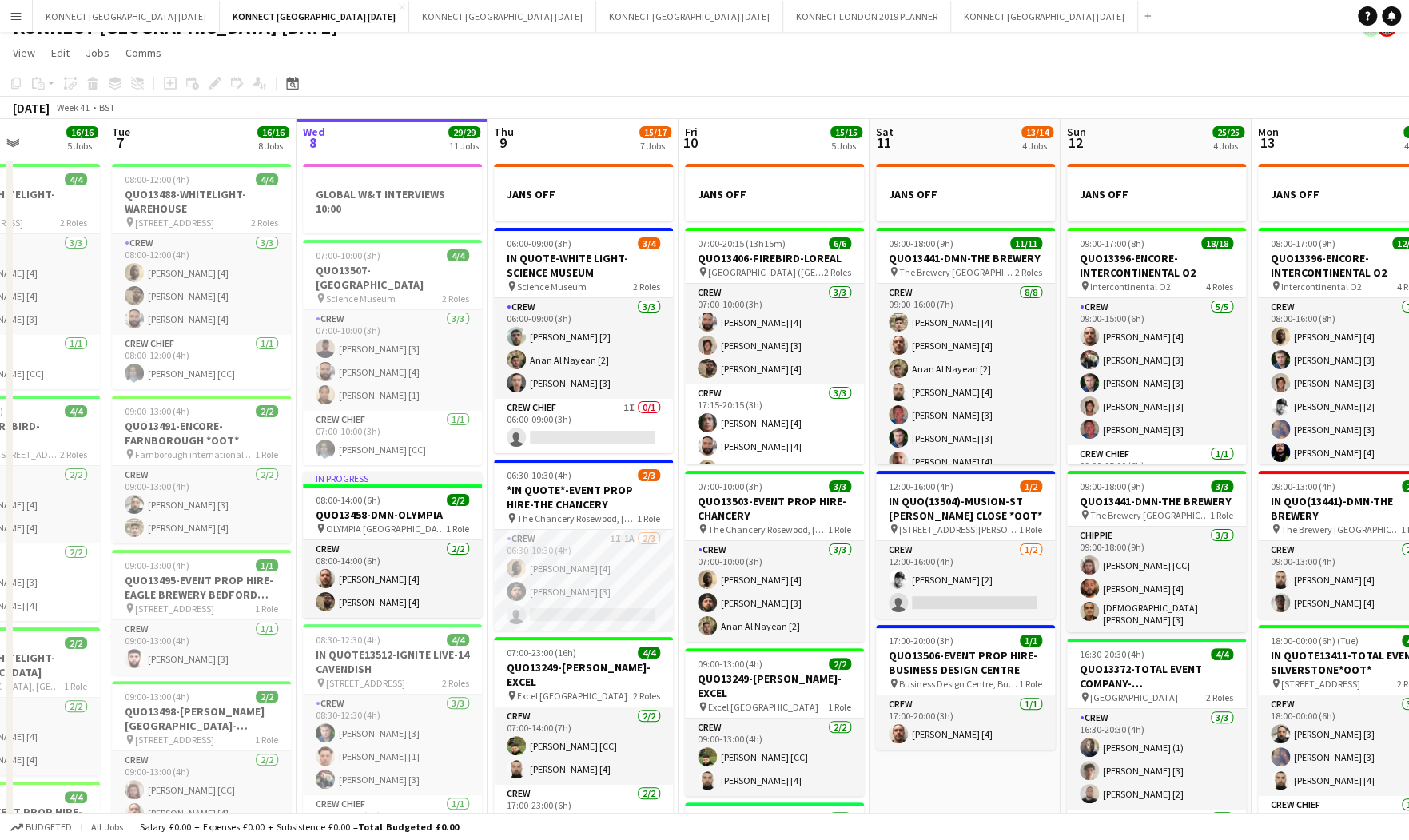
scroll to position [22, 0]
click at [611, 437] on app-card-role "Crew Chief 1I 0/1 06:00-09:00 (3h) single-neutral-actions" at bounding box center [583, 427] width 179 height 55
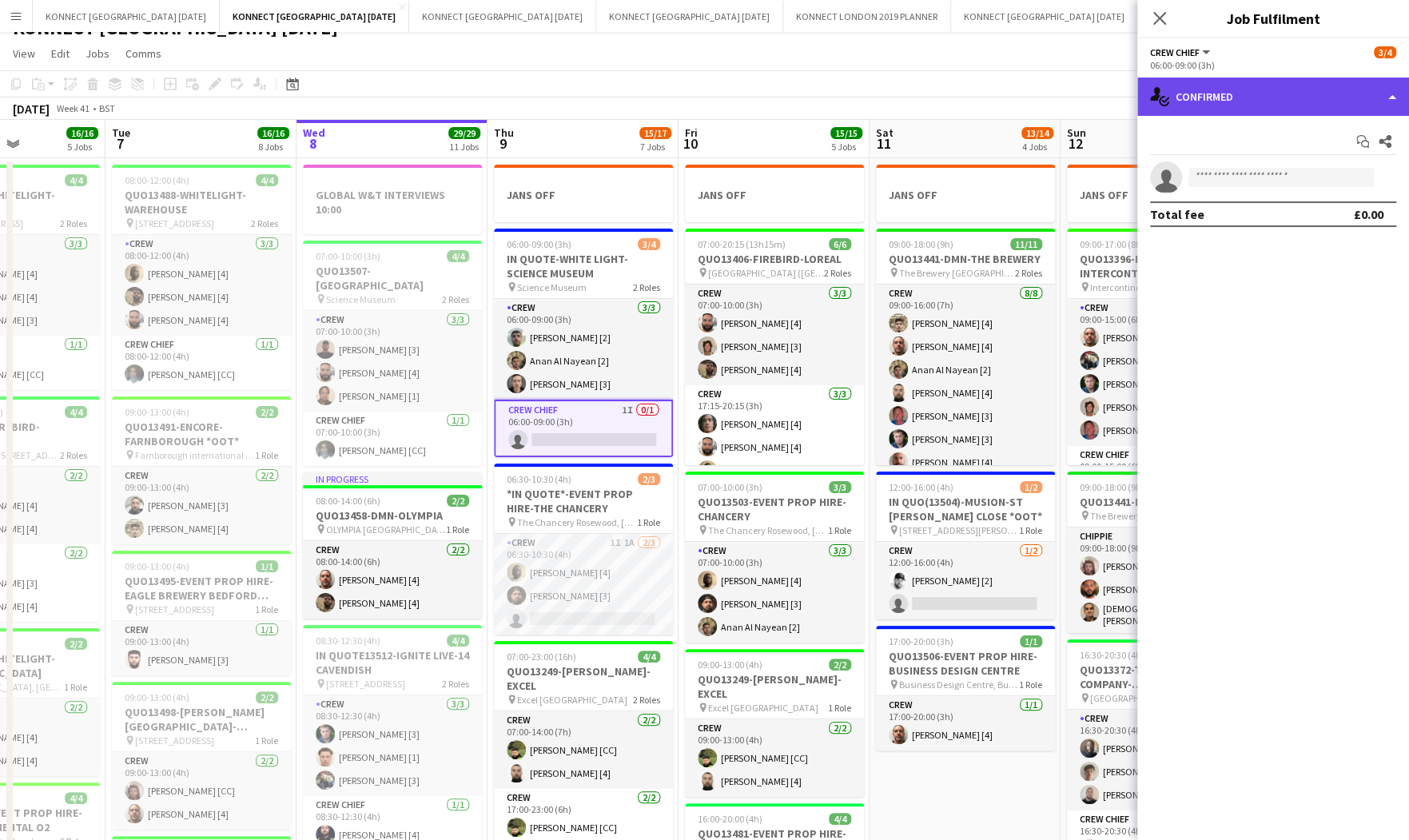
click at [1258, 96] on div "single-neutral-actions-check-2 Confirmed" at bounding box center [1273, 96] width 272 height 38
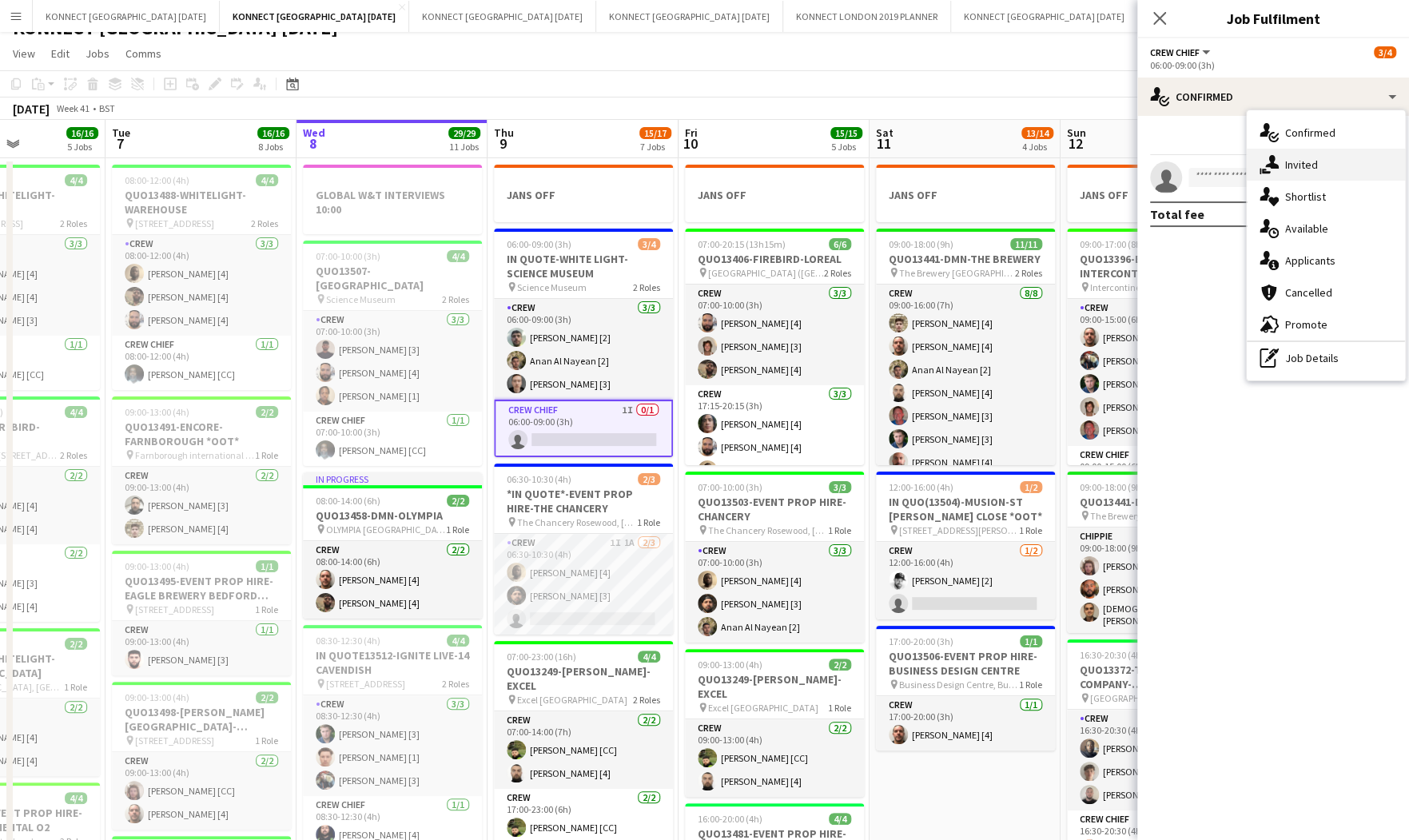
click at [1323, 152] on div "single-neutral-actions-share-1 Invited" at bounding box center [1326, 164] width 158 height 32
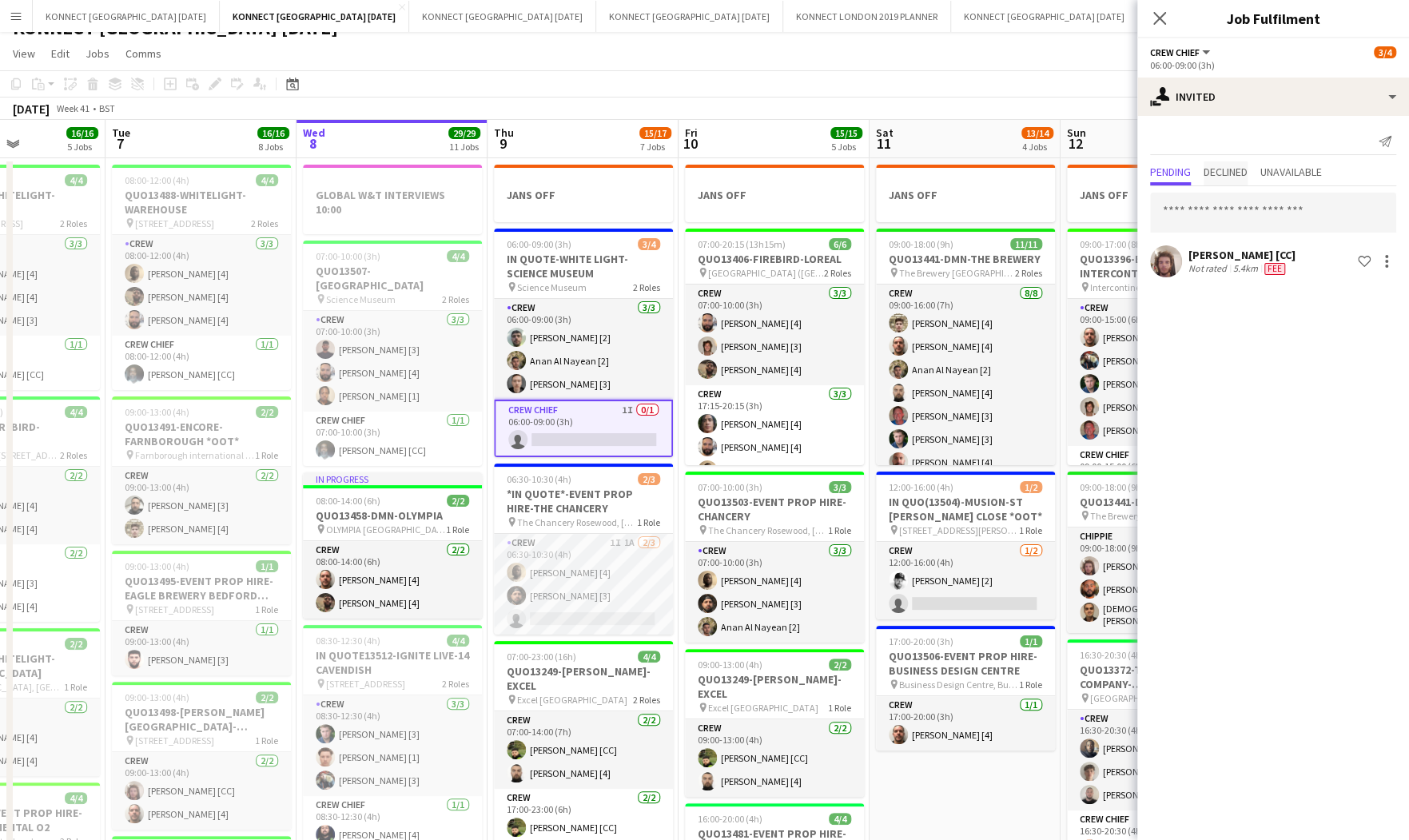
click at [1223, 180] on span "Declined" at bounding box center [1226, 173] width 44 height 24
click at [1182, 173] on span "Pending" at bounding box center [1171, 171] width 41 height 11
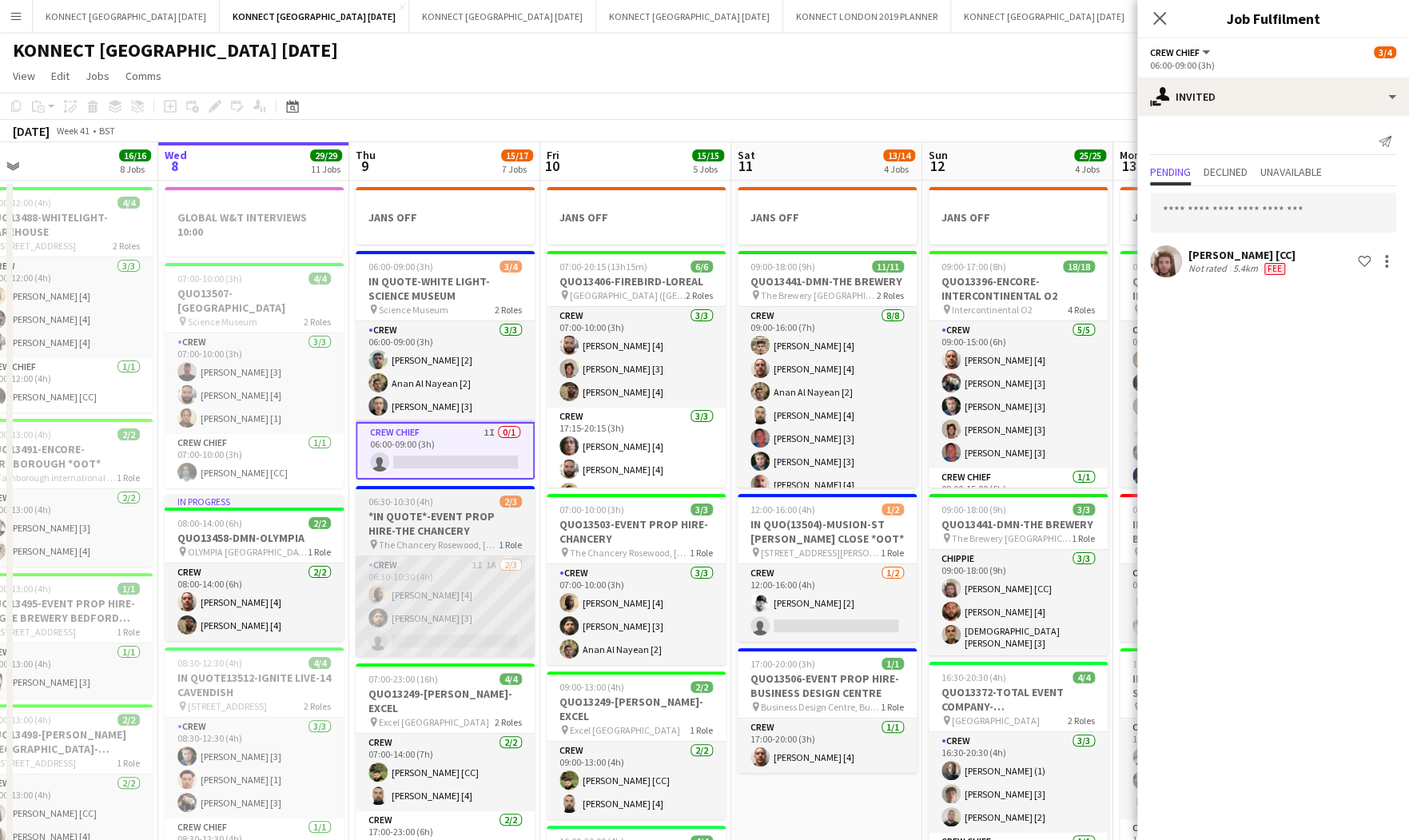
scroll to position [0, 611]
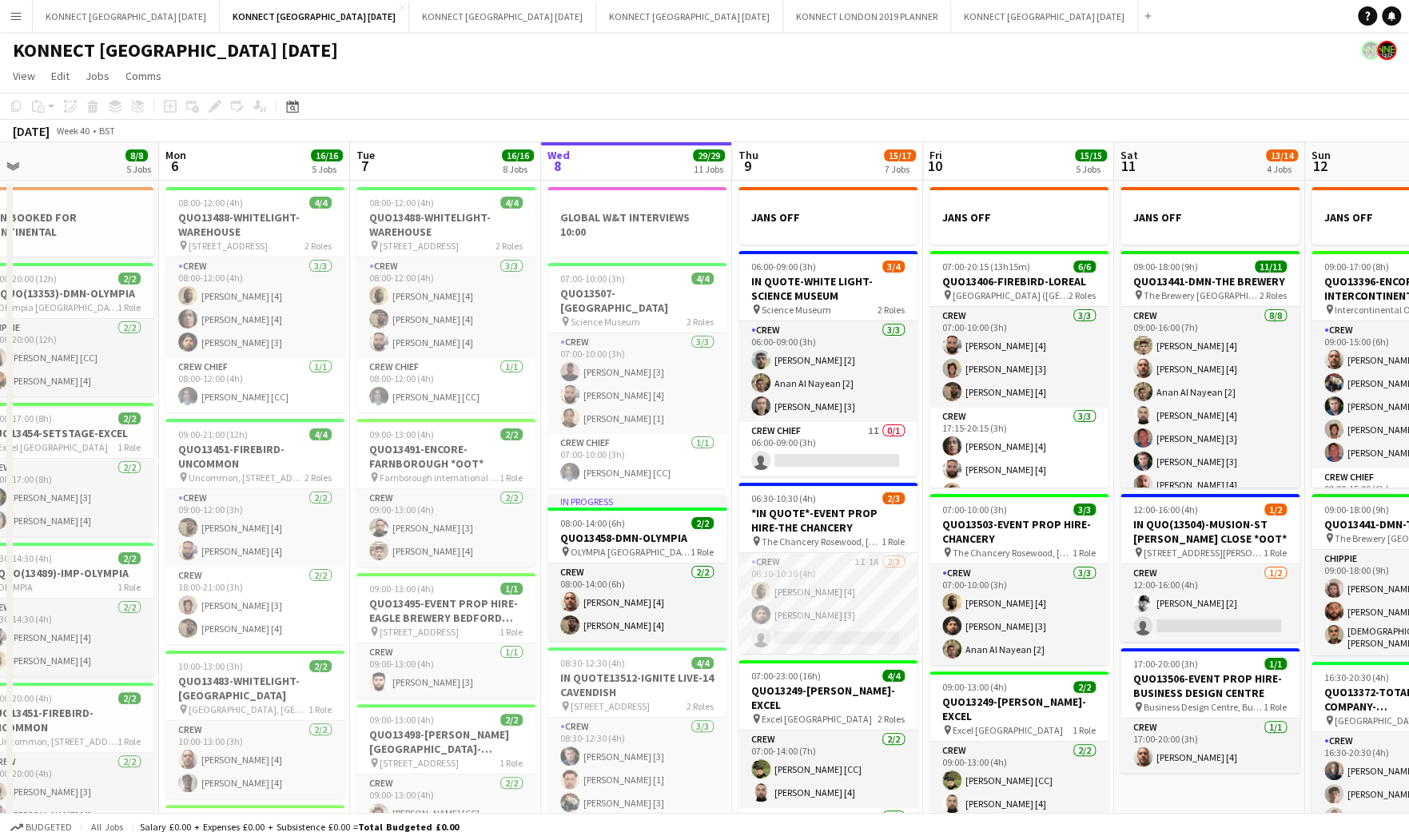
scroll to position [1, 0]
click at [882, 651] on app-card-role "Crew 1I 1A [DATE] 06:30-10:30 (4h) [PERSON_NAME] [4] [PERSON_NAME] [3] single-n…" at bounding box center [827, 602] width 179 height 100
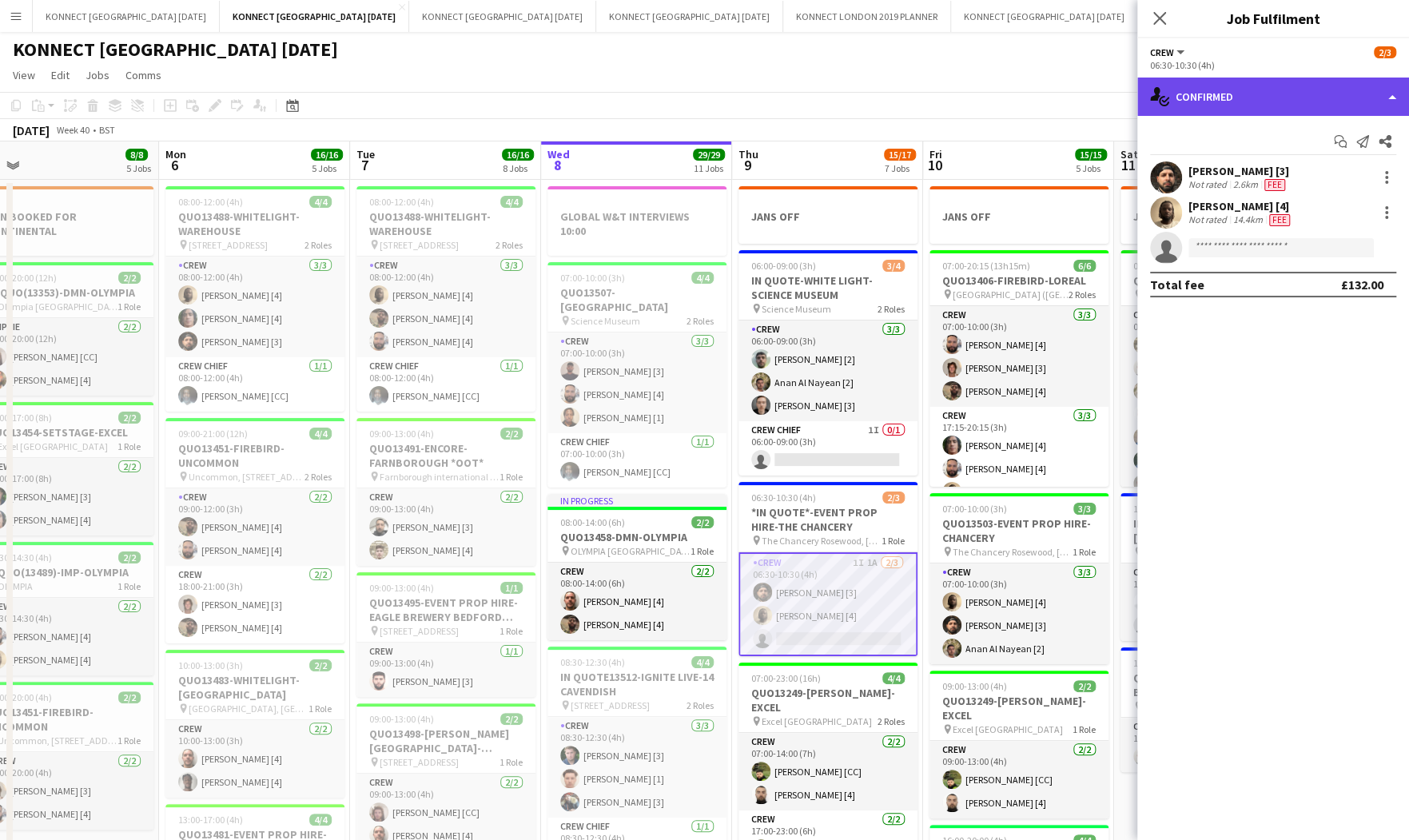
click at [1214, 100] on div "single-neutral-actions-check-2 Confirmed" at bounding box center [1273, 96] width 272 height 38
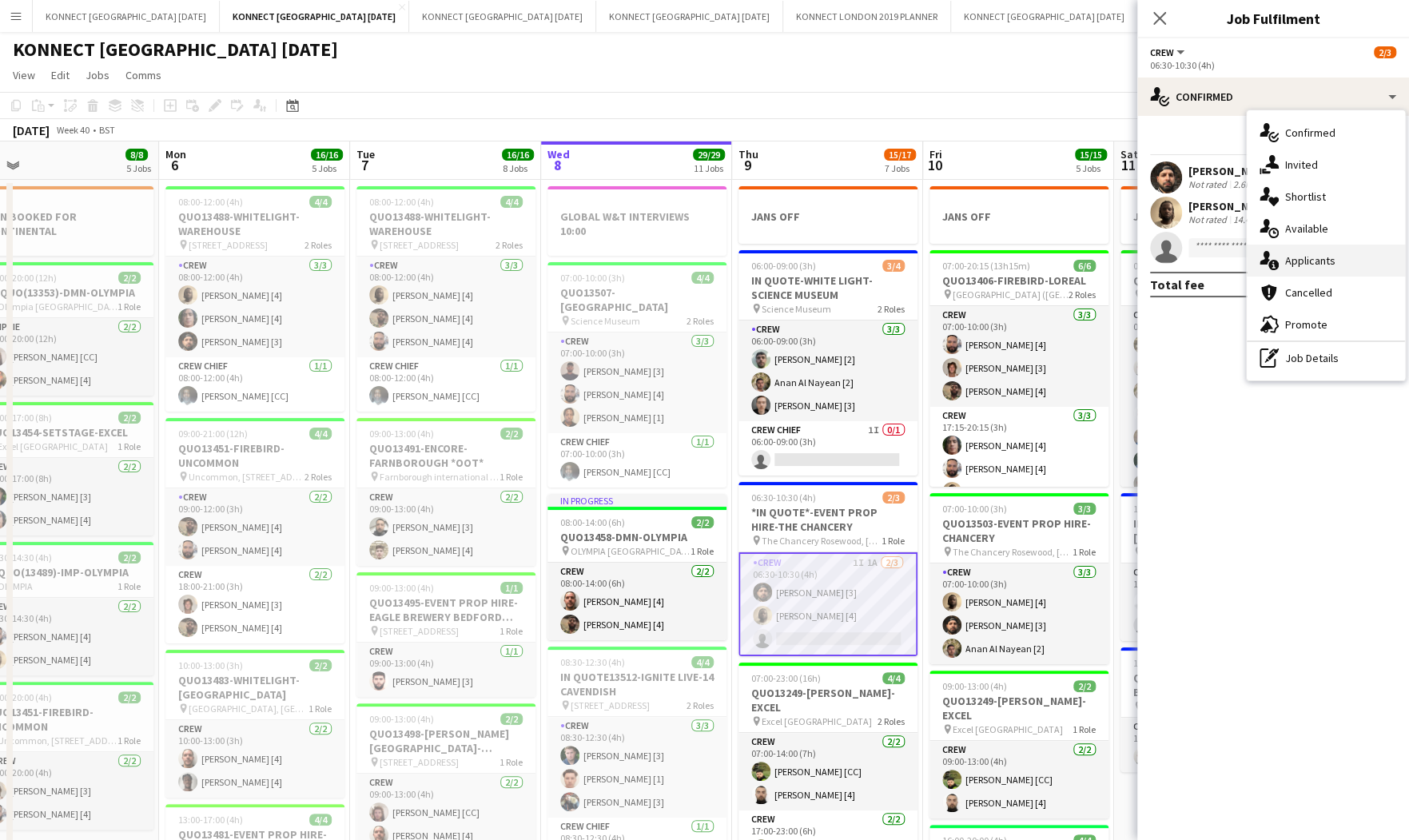
click at [1341, 258] on div "single-neutral-actions-information Applicants" at bounding box center [1326, 260] width 158 height 32
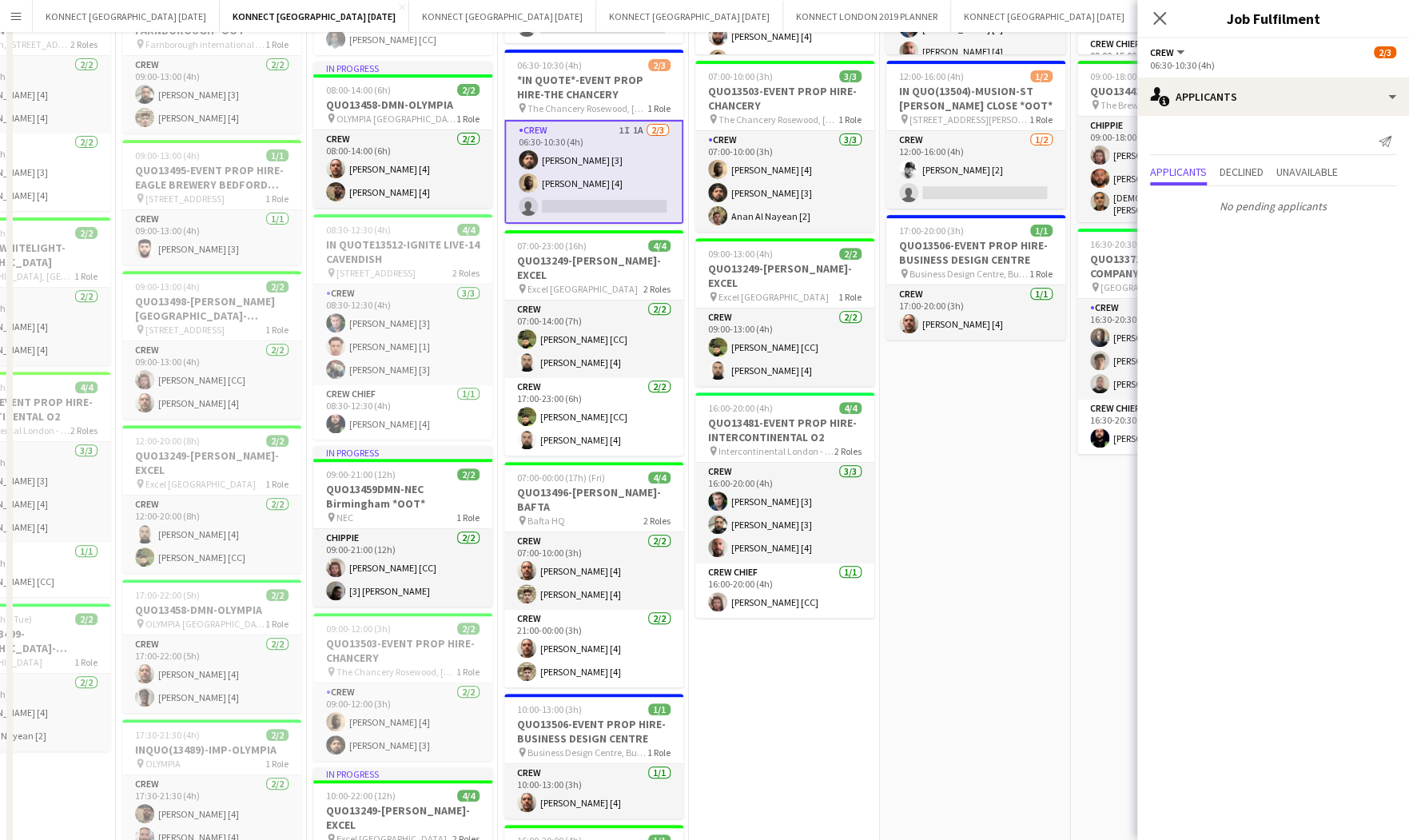
scroll to position [0, 0]
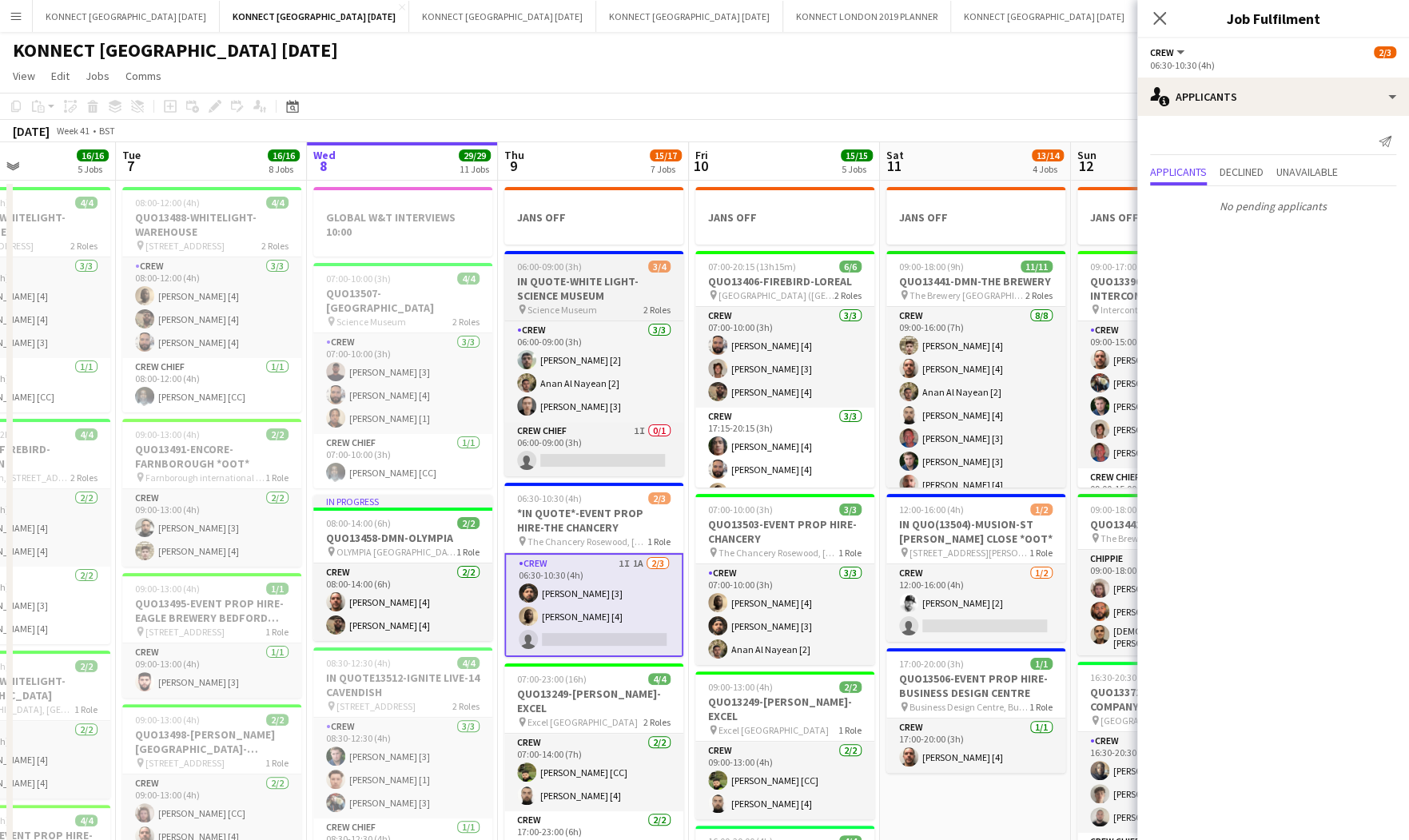
click at [612, 285] on h3 "IN QUOTE-WHITE LIGHT-SCIENCE MUSEUM" at bounding box center [593, 288] width 179 height 28
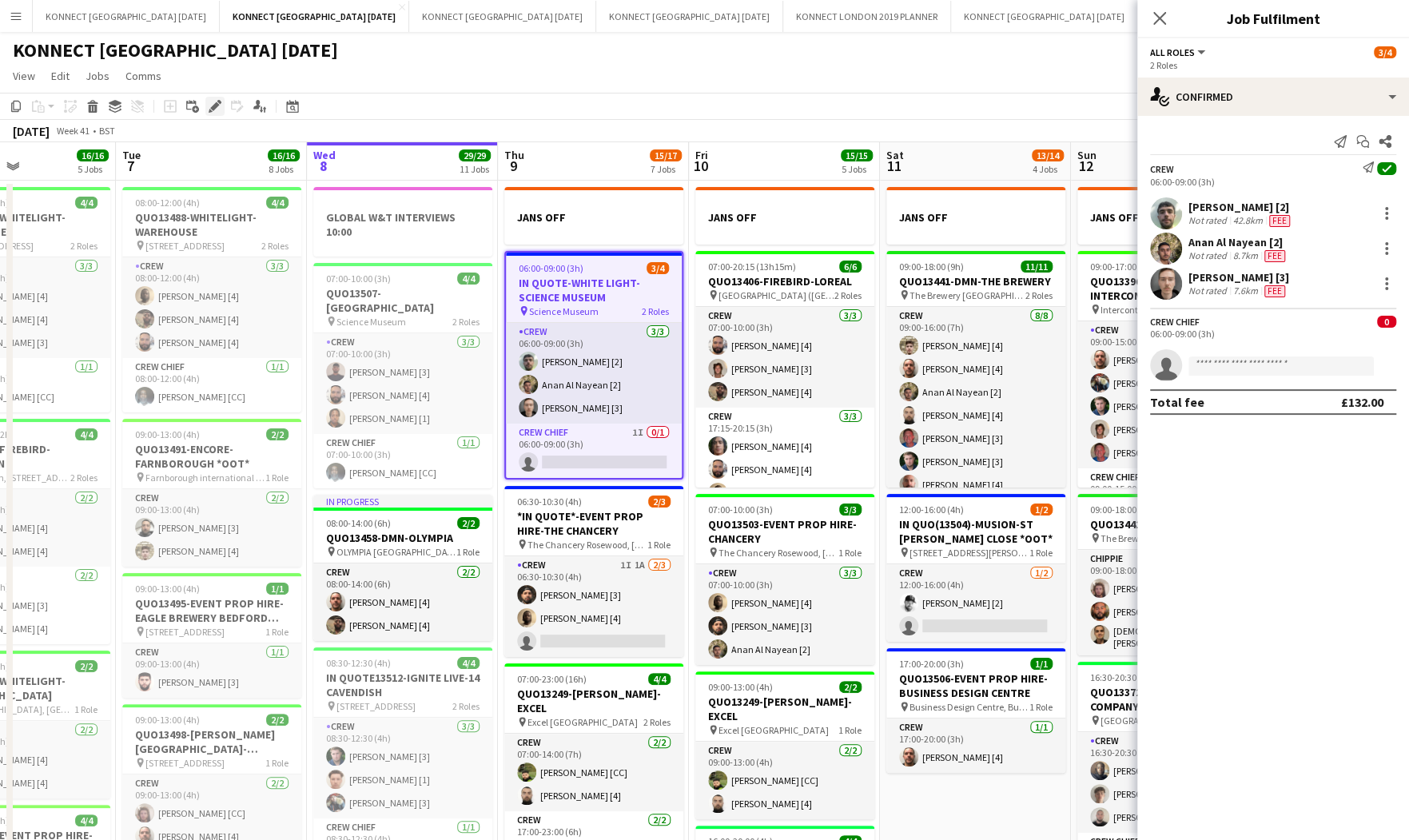
click at [215, 108] on icon at bounding box center [214, 106] width 9 height 9
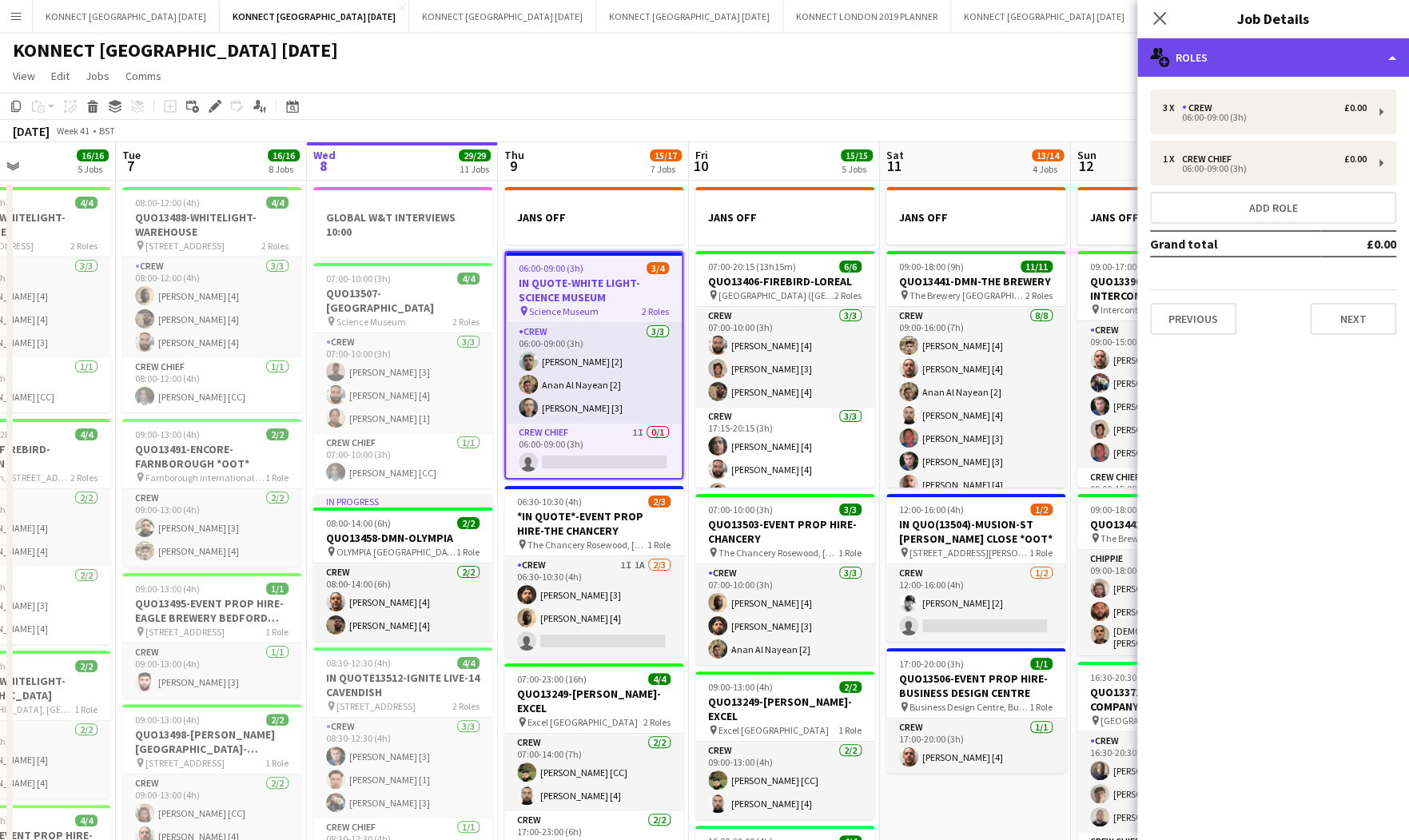
click at [1288, 46] on div "multiple-users-add Roles" at bounding box center [1273, 57] width 272 height 38
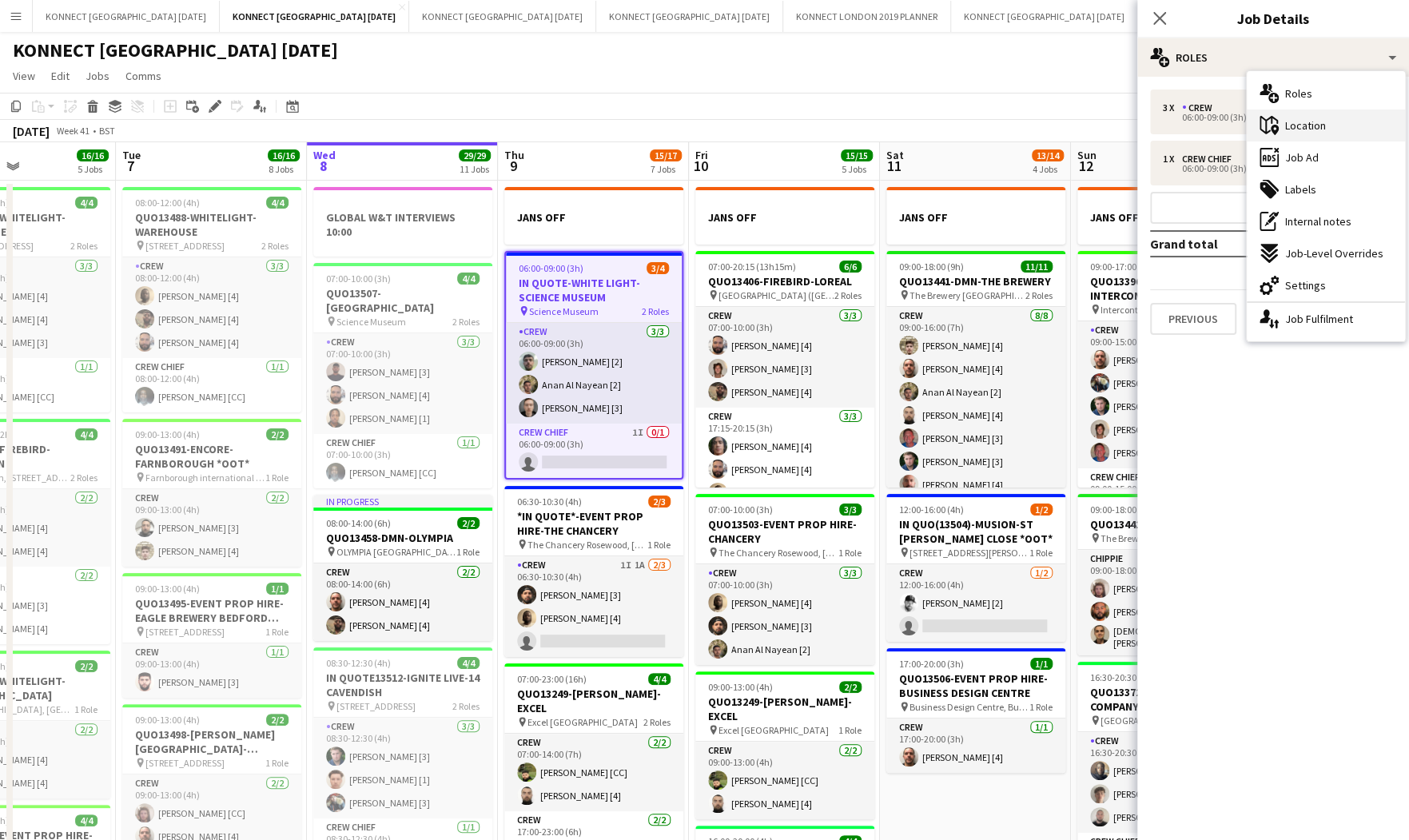
click at [1318, 118] on span "Location" at bounding box center [1306, 125] width 41 height 15
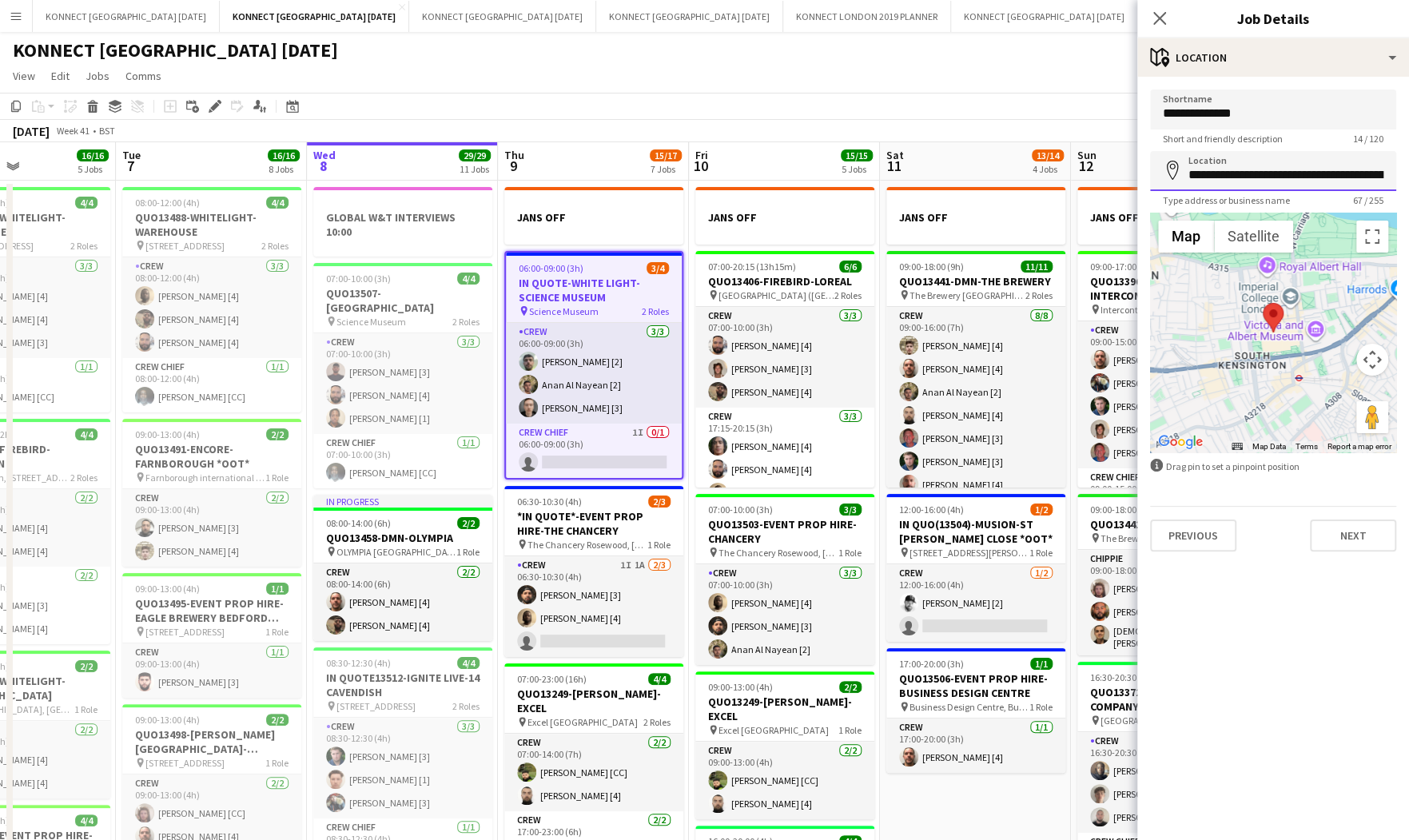
click at [1248, 171] on input "**********" at bounding box center [1273, 171] width 246 height 40
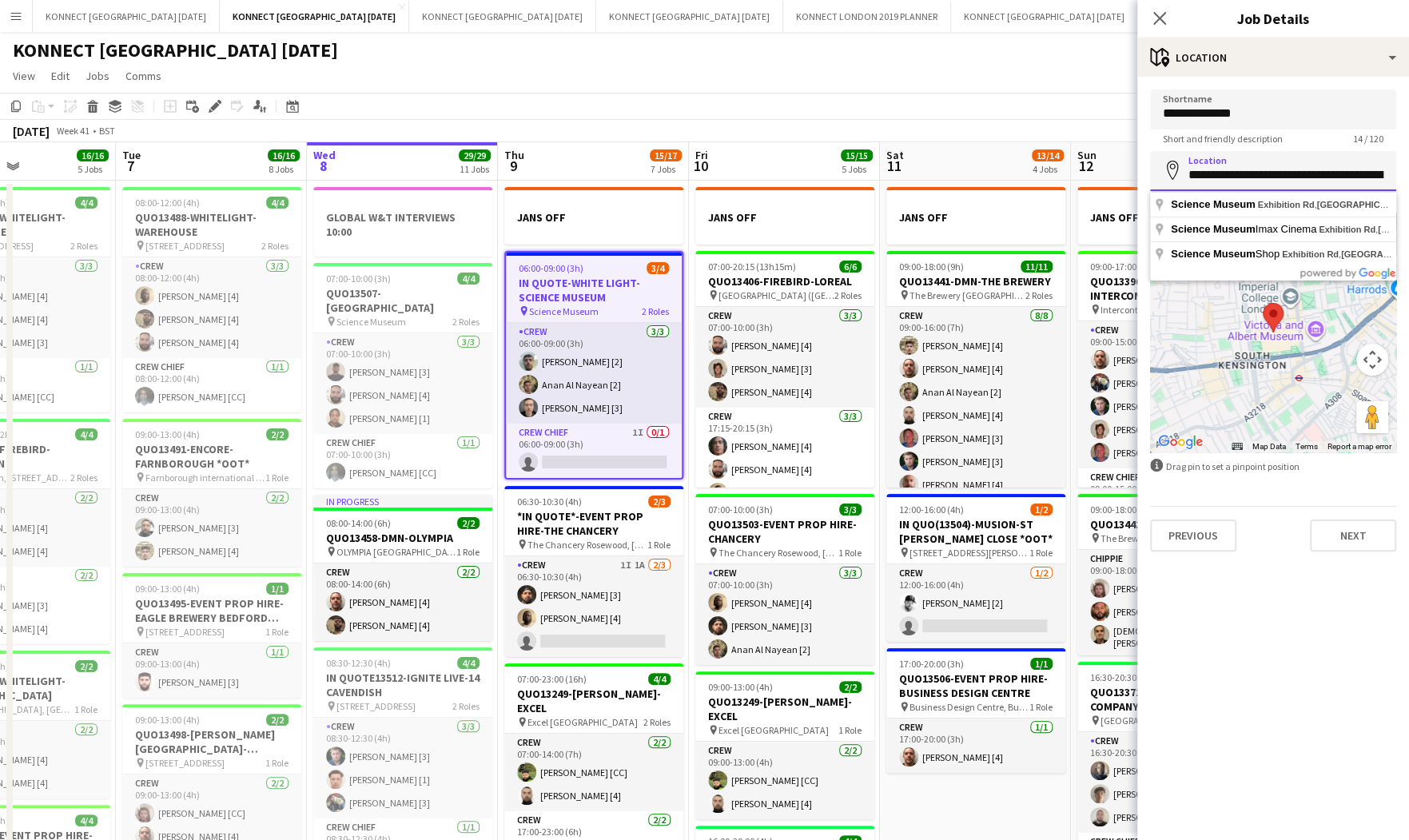
click at [1248, 171] on input "**********" at bounding box center [1273, 171] width 246 height 40
